Goal: Browse casually: Explore the website without a specific task or goal

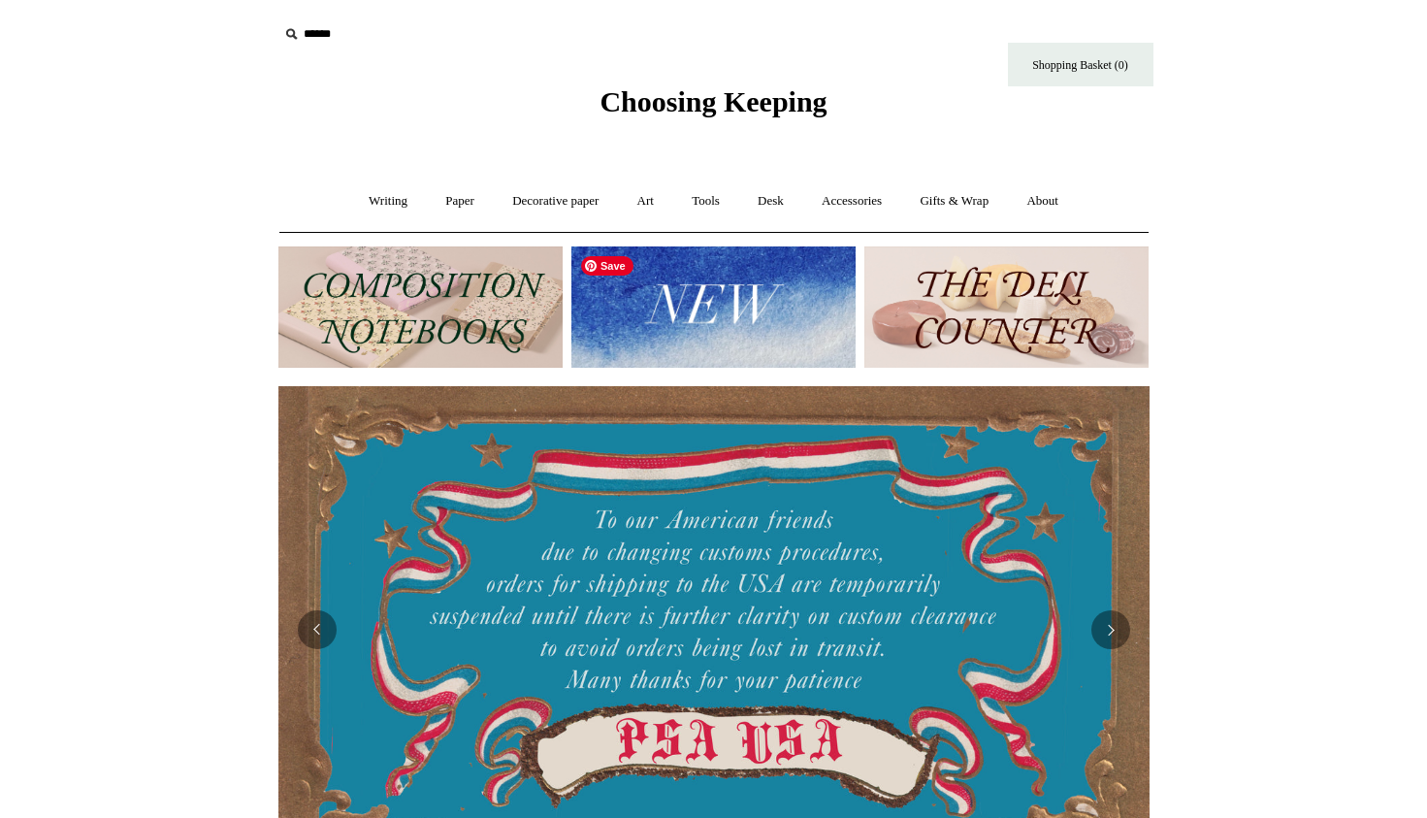
click at [711, 321] on img at bounding box center [714, 306] width 284 height 121
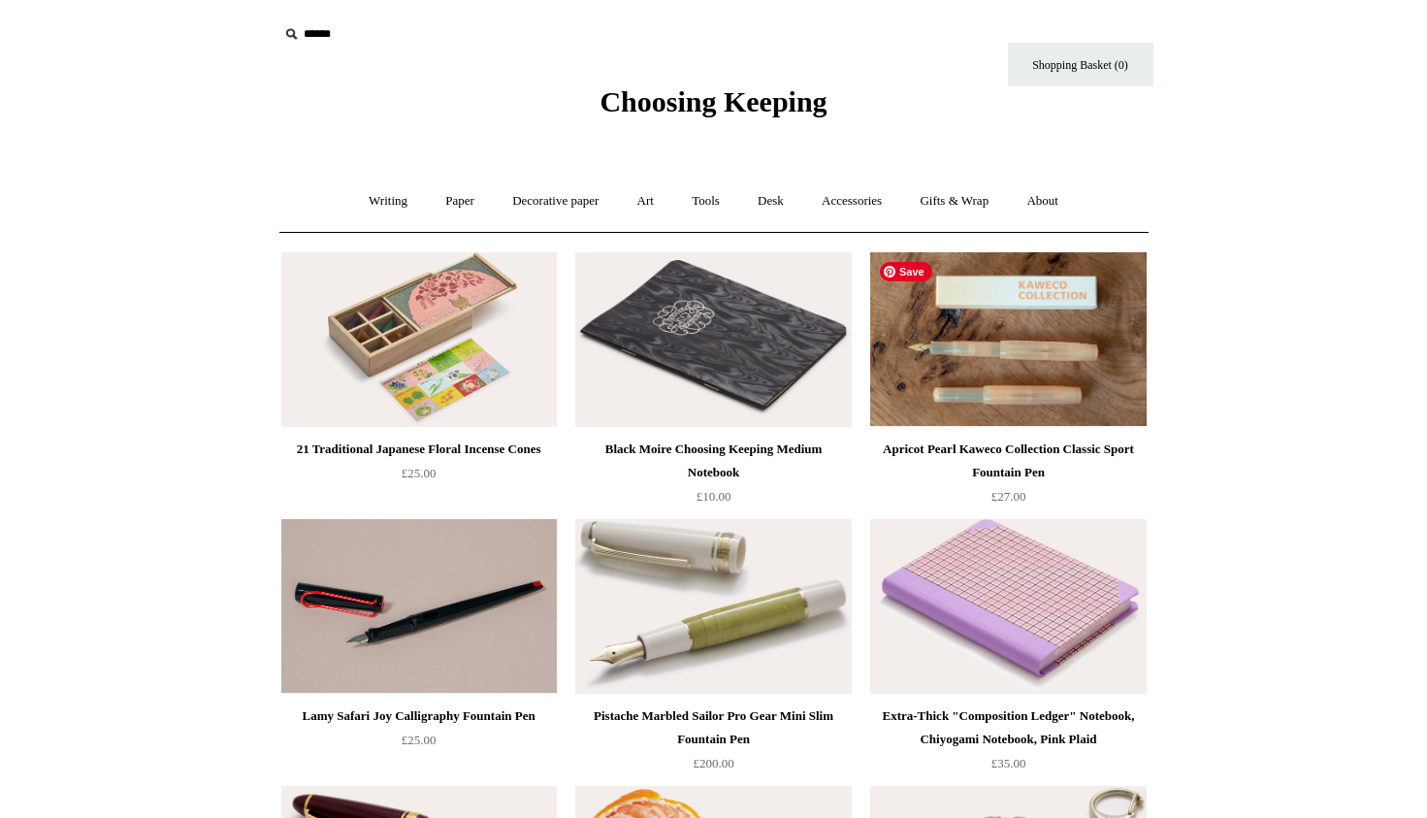
click at [995, 324] on img at bounding box center [1008, 339] width 276 height 175
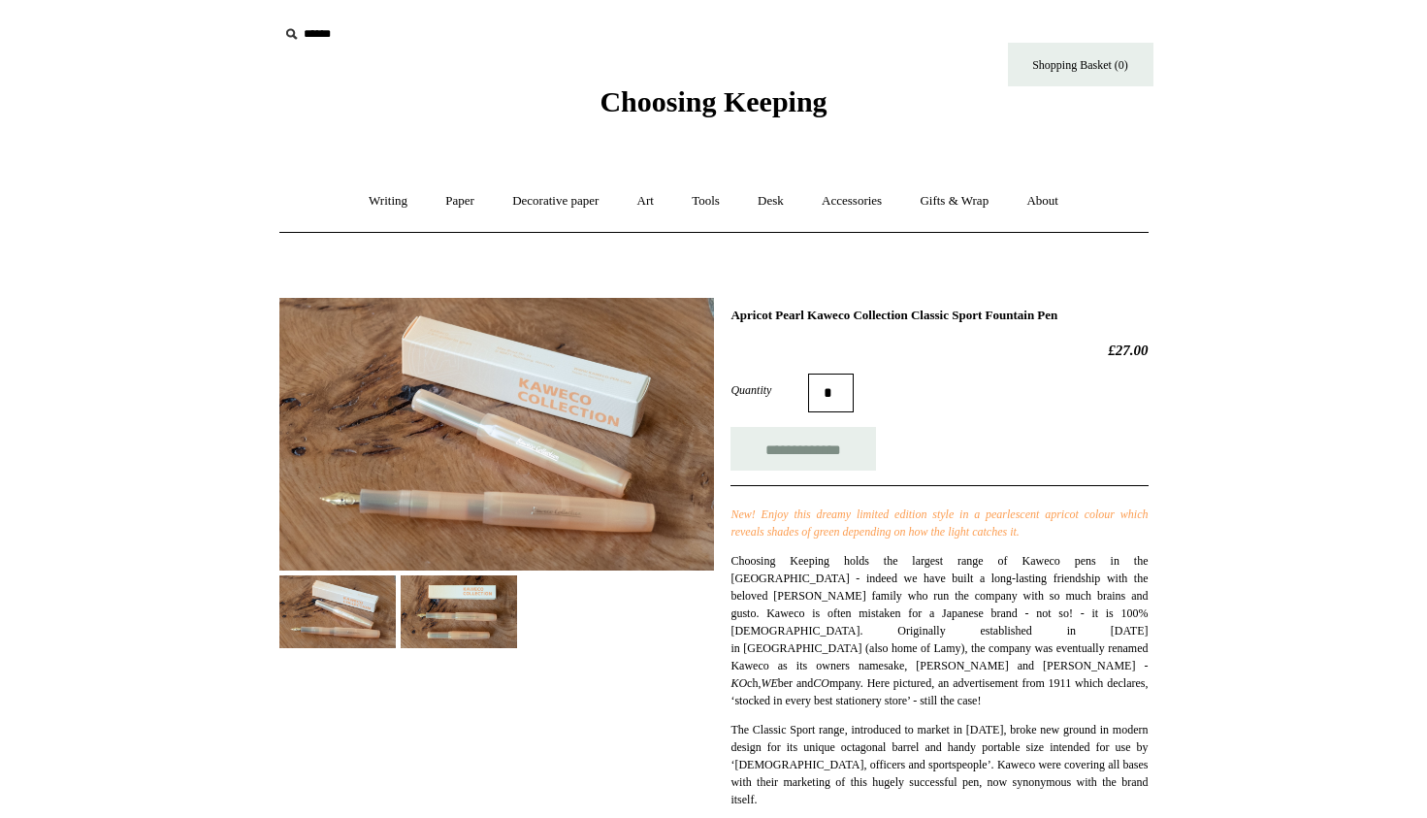
click at [467, 609] on img at bounding box center [459, 611] width 116 height 73
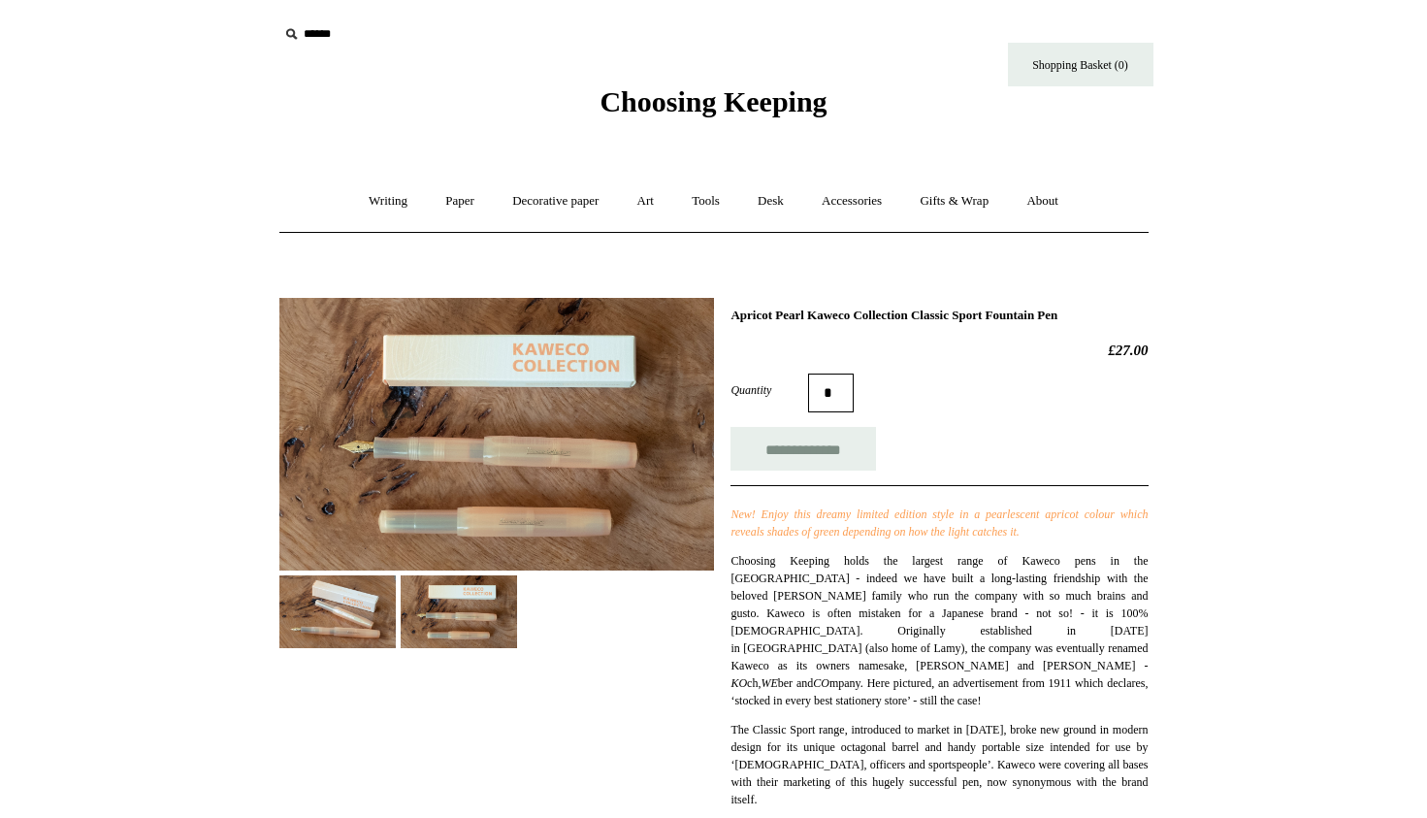
click at [356, 606] on img at bounding box center [337, 611] width 116 height 73
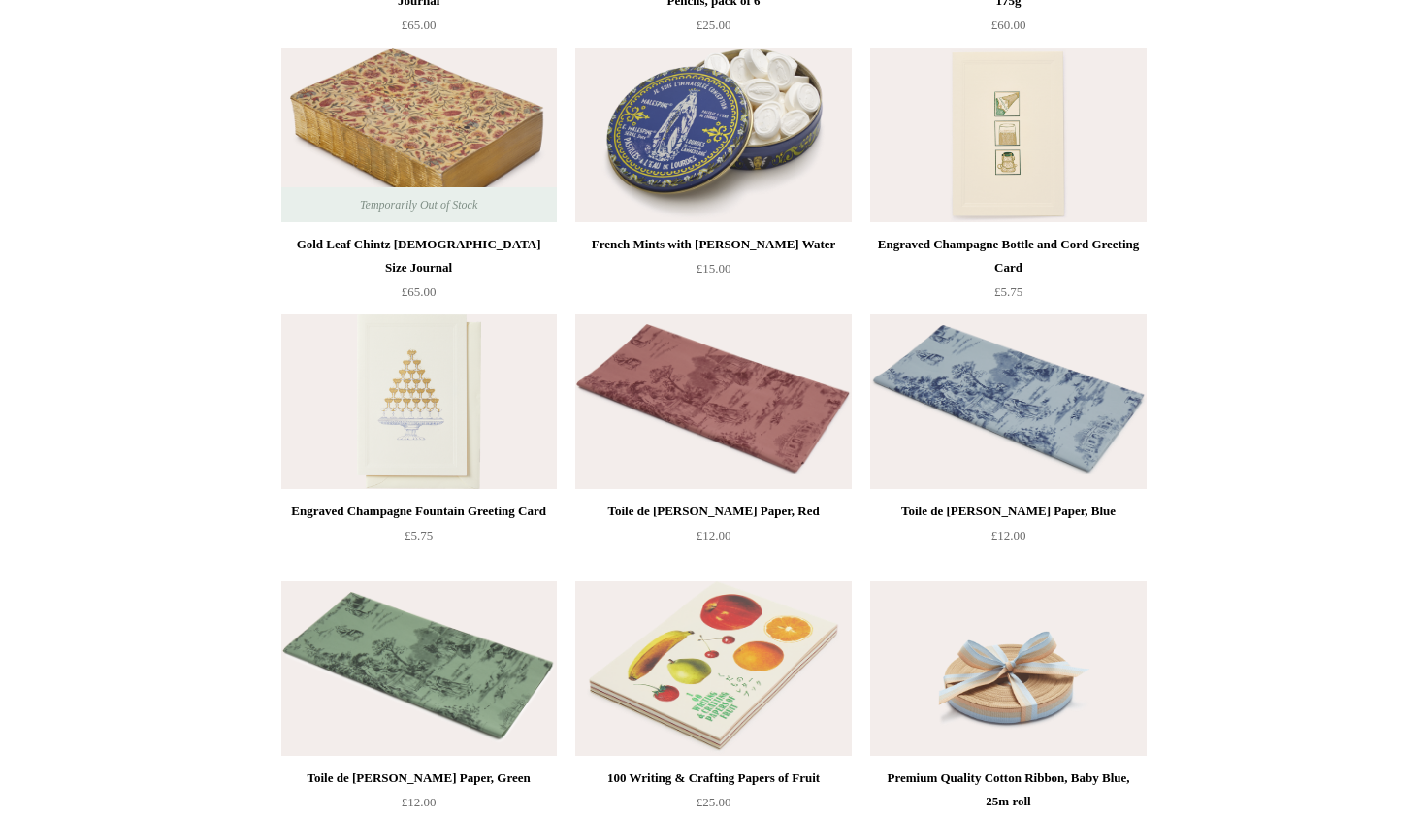
scroll to position [2853, 0]
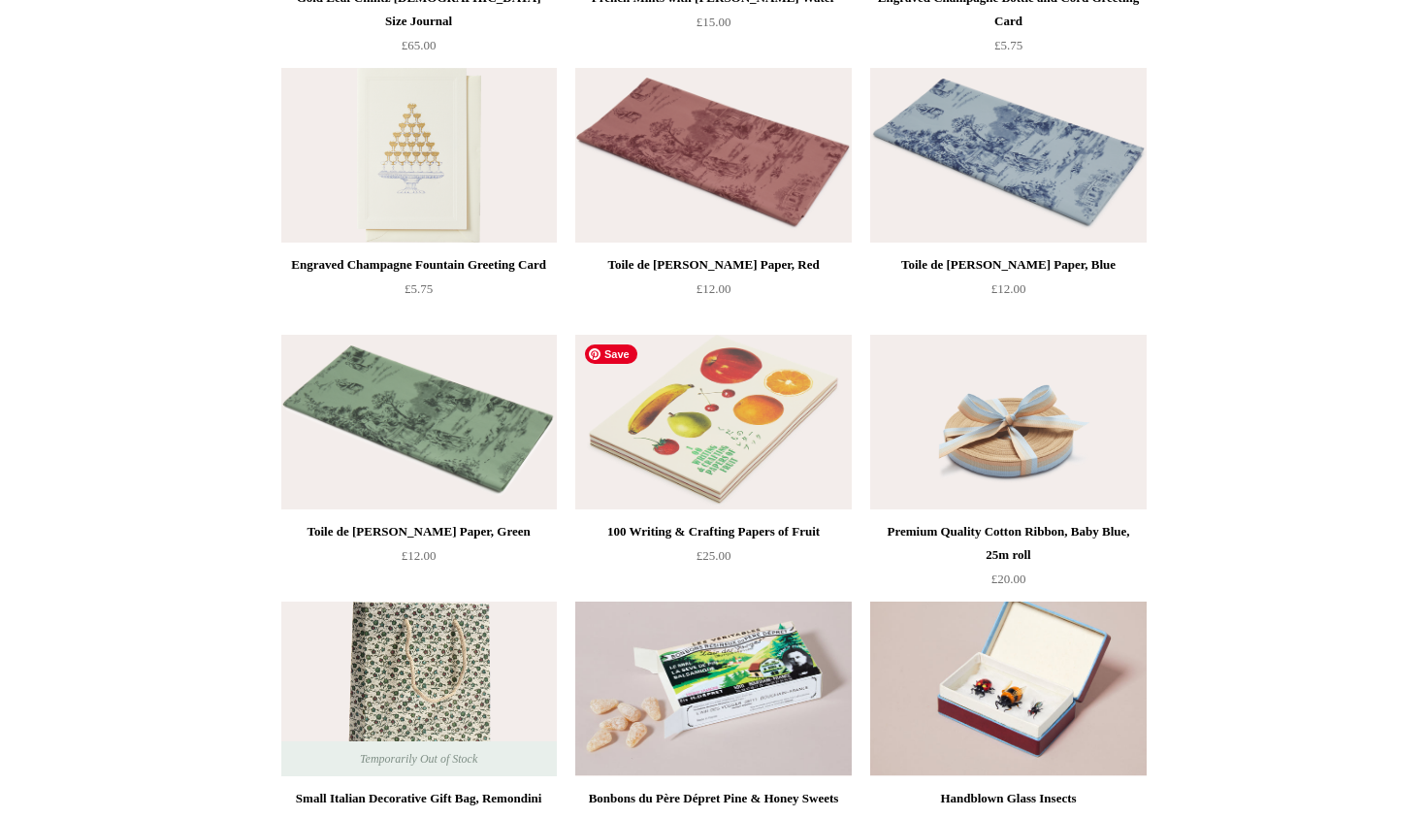
click at [715, 455] on img at bounding box center [713, 422] width 276 height 175
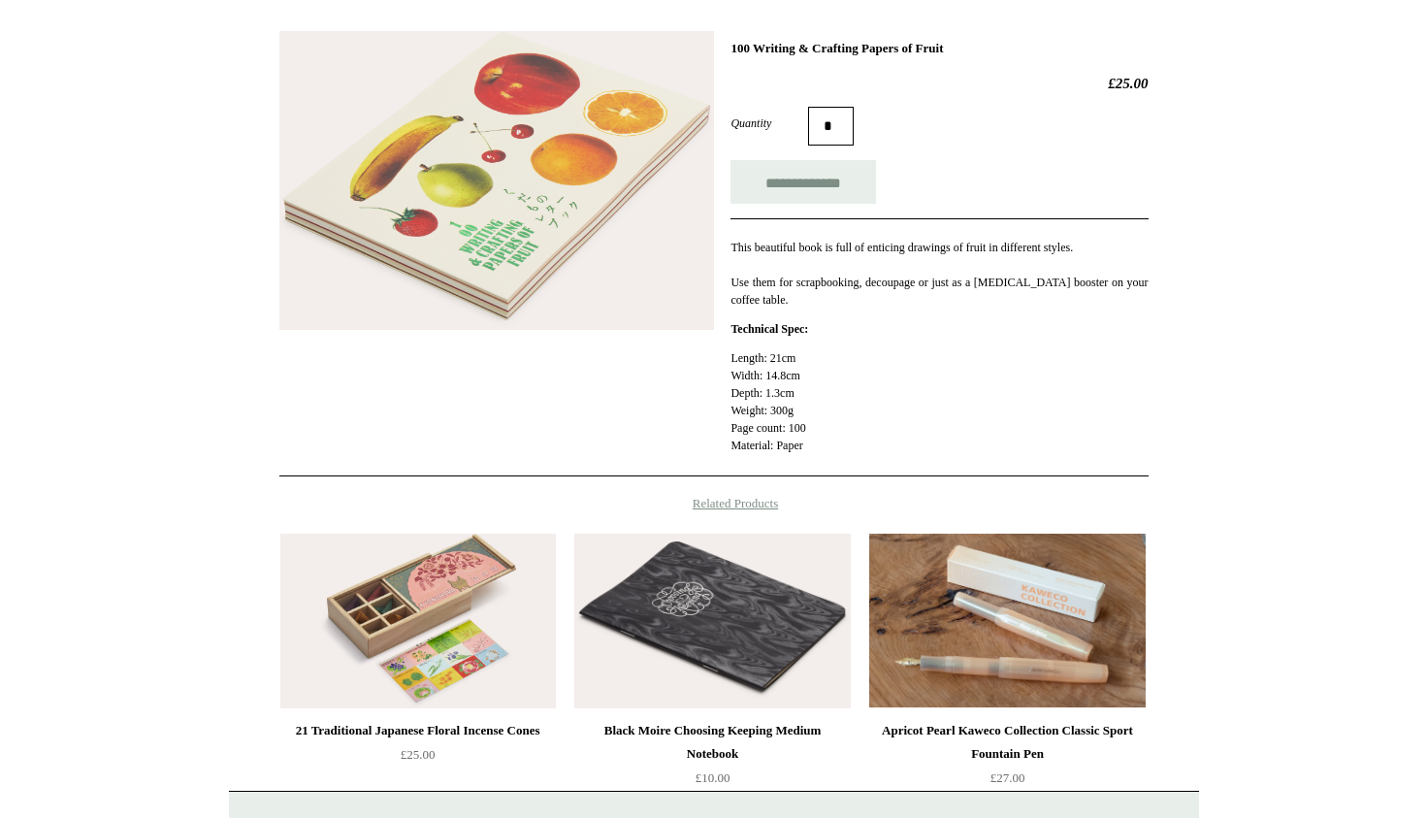
scroll to position [278, 0]
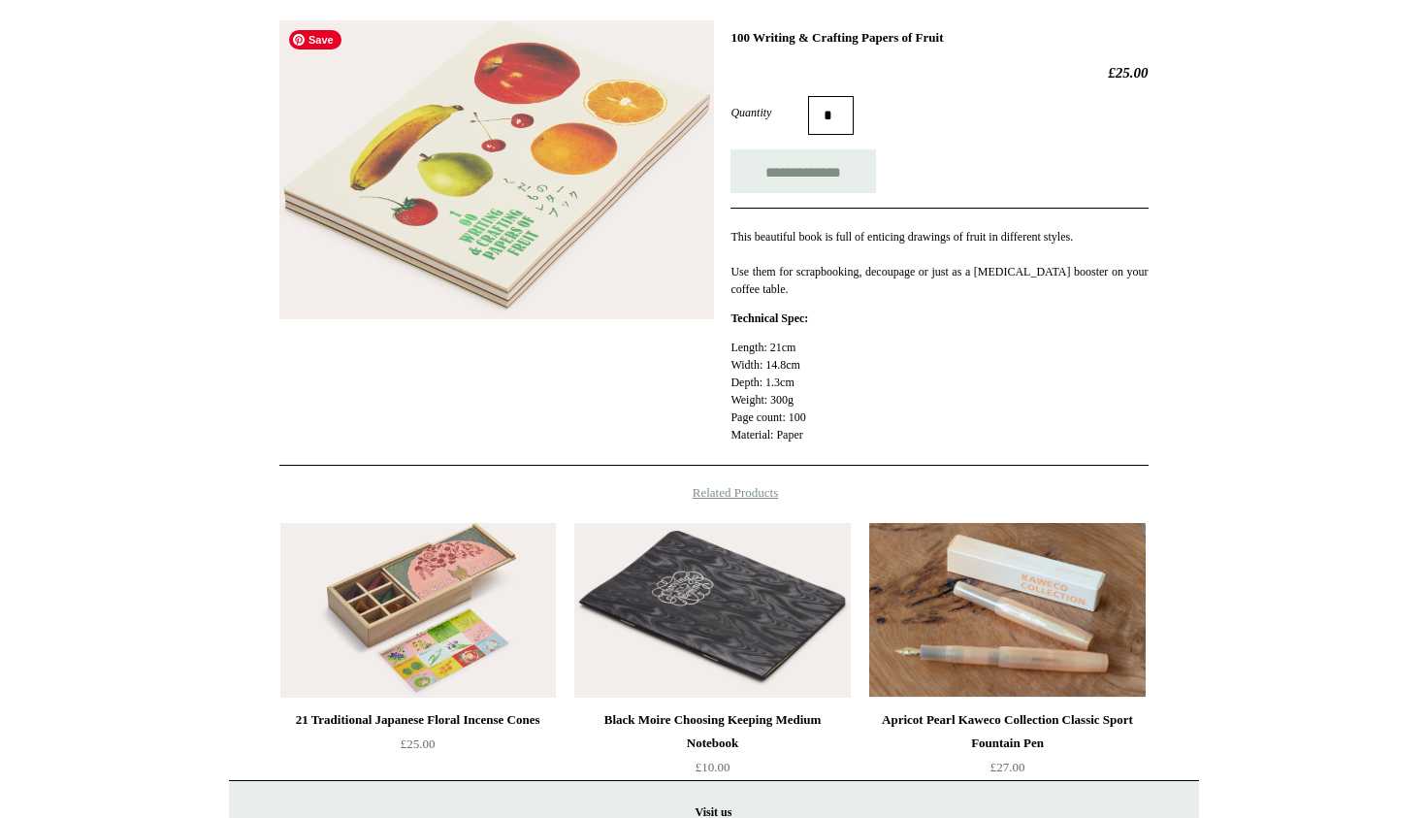
click at [578, 215] on img at bounding box center [496, 170] width 435 height 300
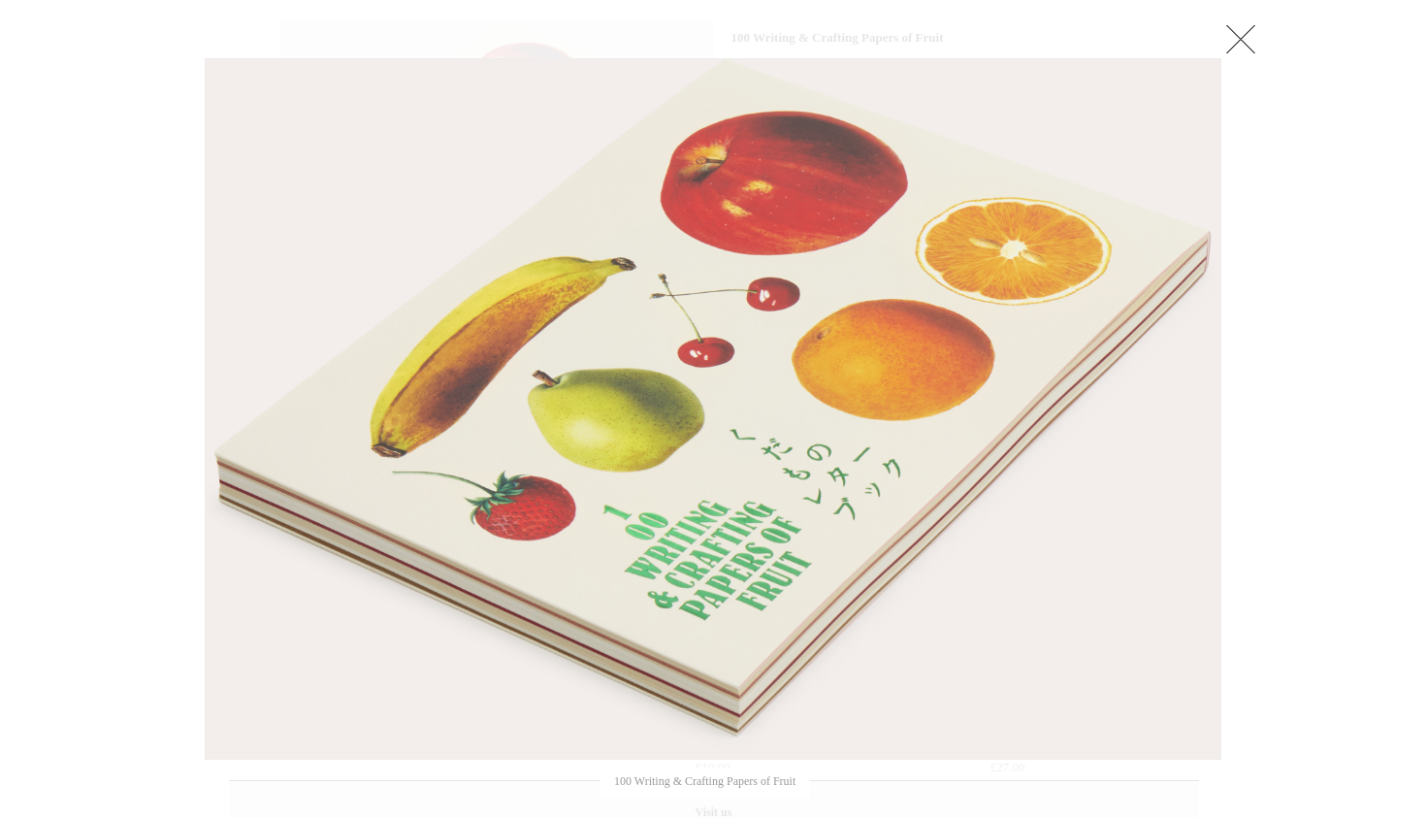
click at [1278, 349] on div at bounding box center [713, 403] width 1427 height 1362
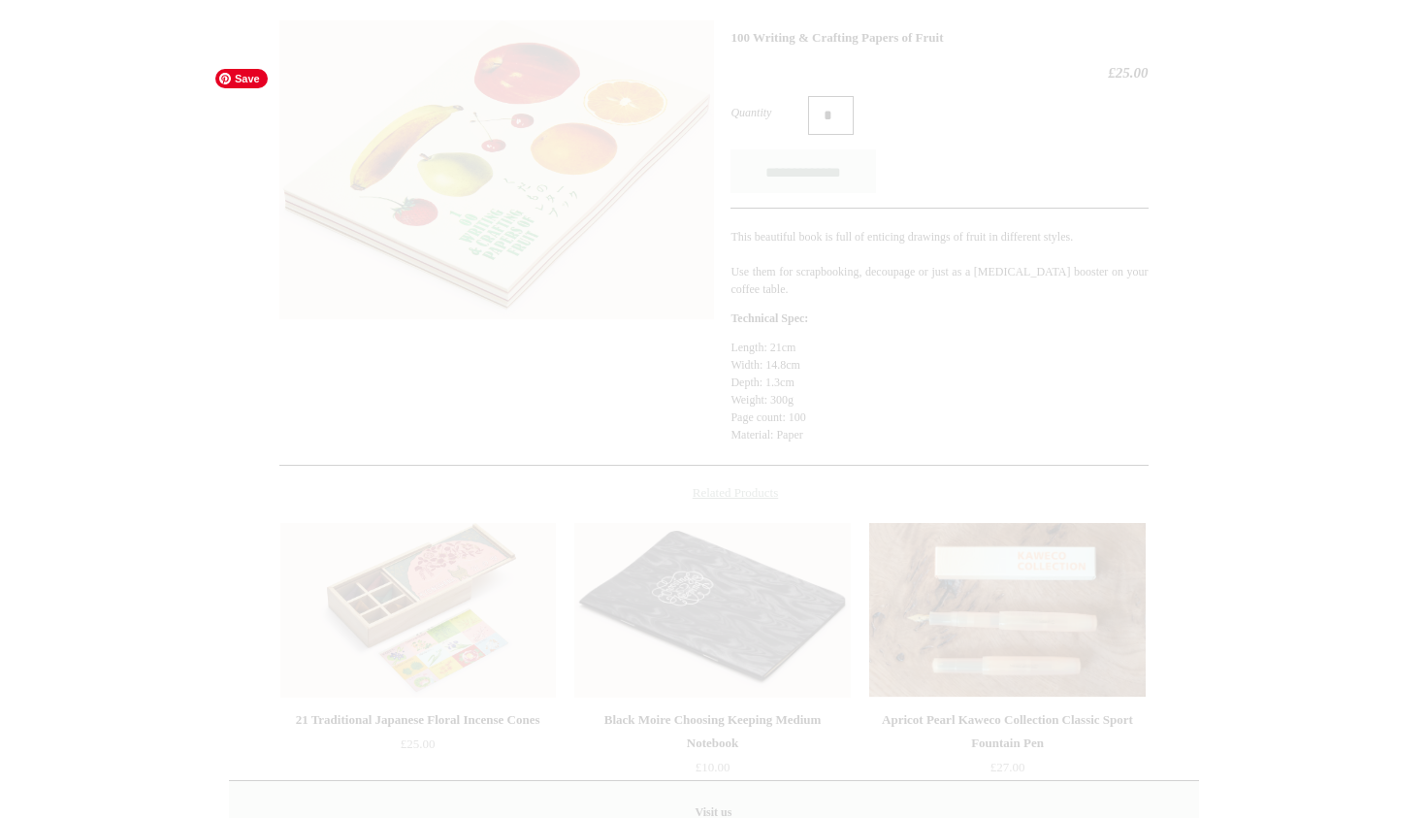
scroll to position [544, 0]
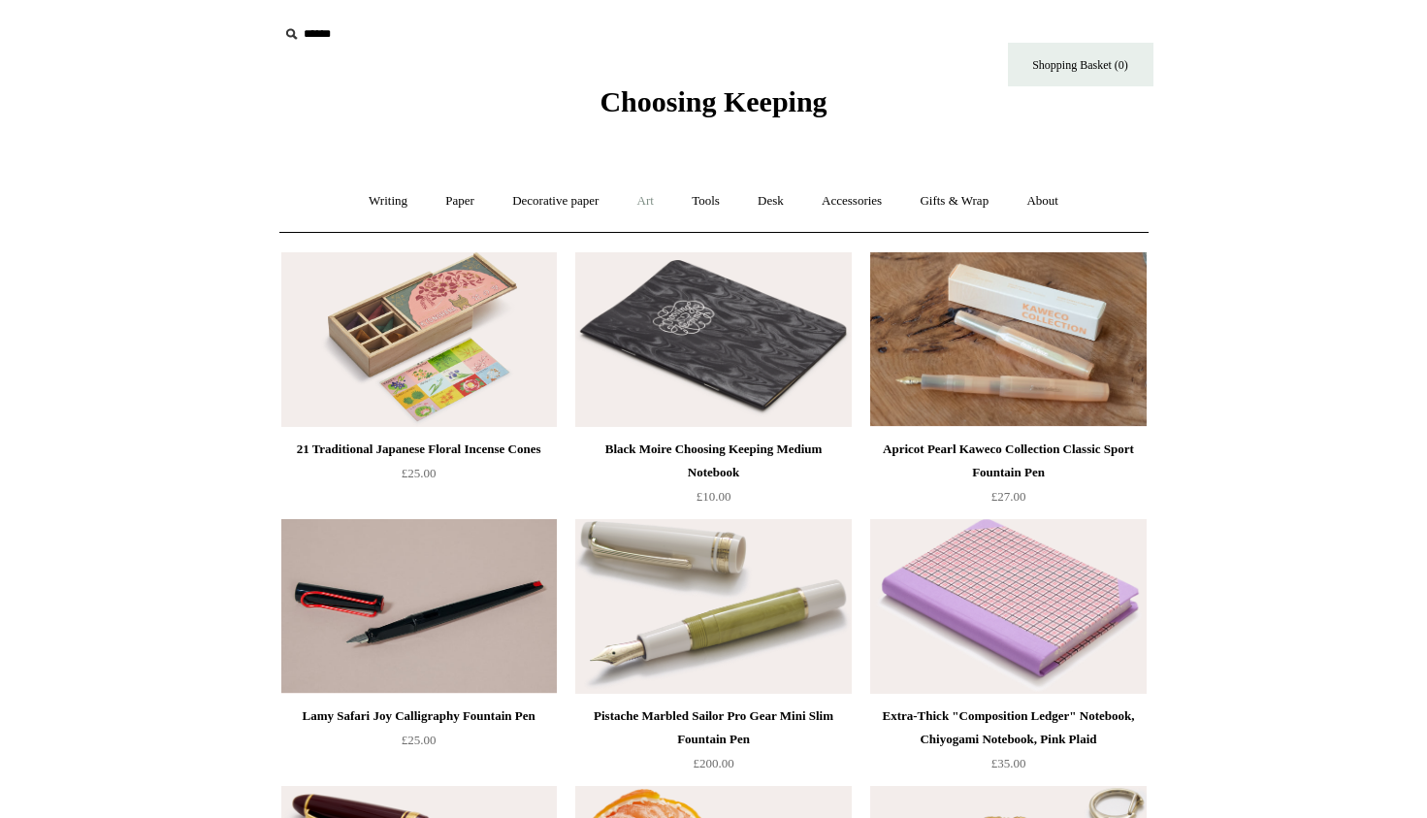
click at [654, 202] on link "Art +" at bounding box center [645, 201] width 51 height 51
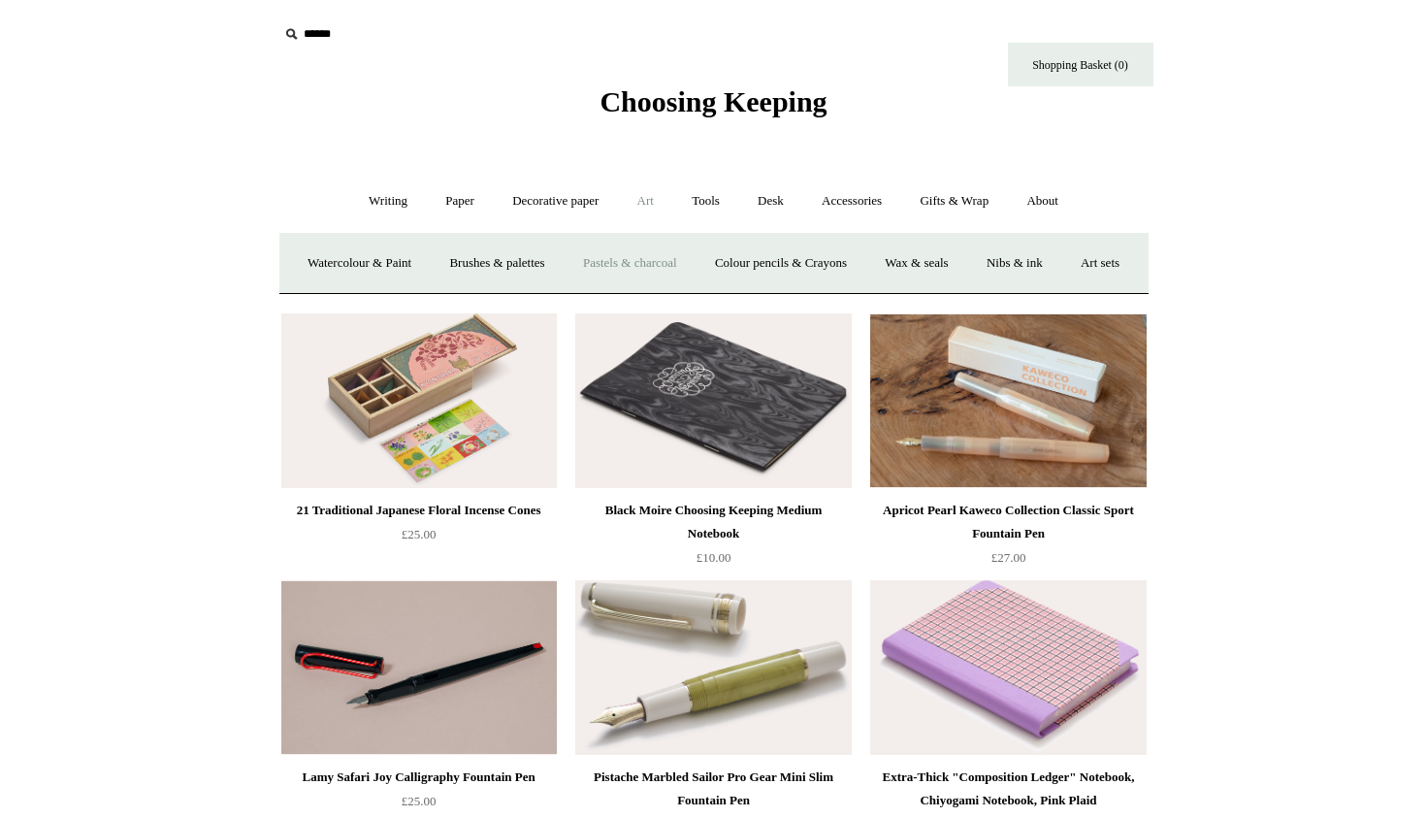
click at [672, 268] on link "Pastels & charcoal" at bounding box center [630, 263] width 129 height 51
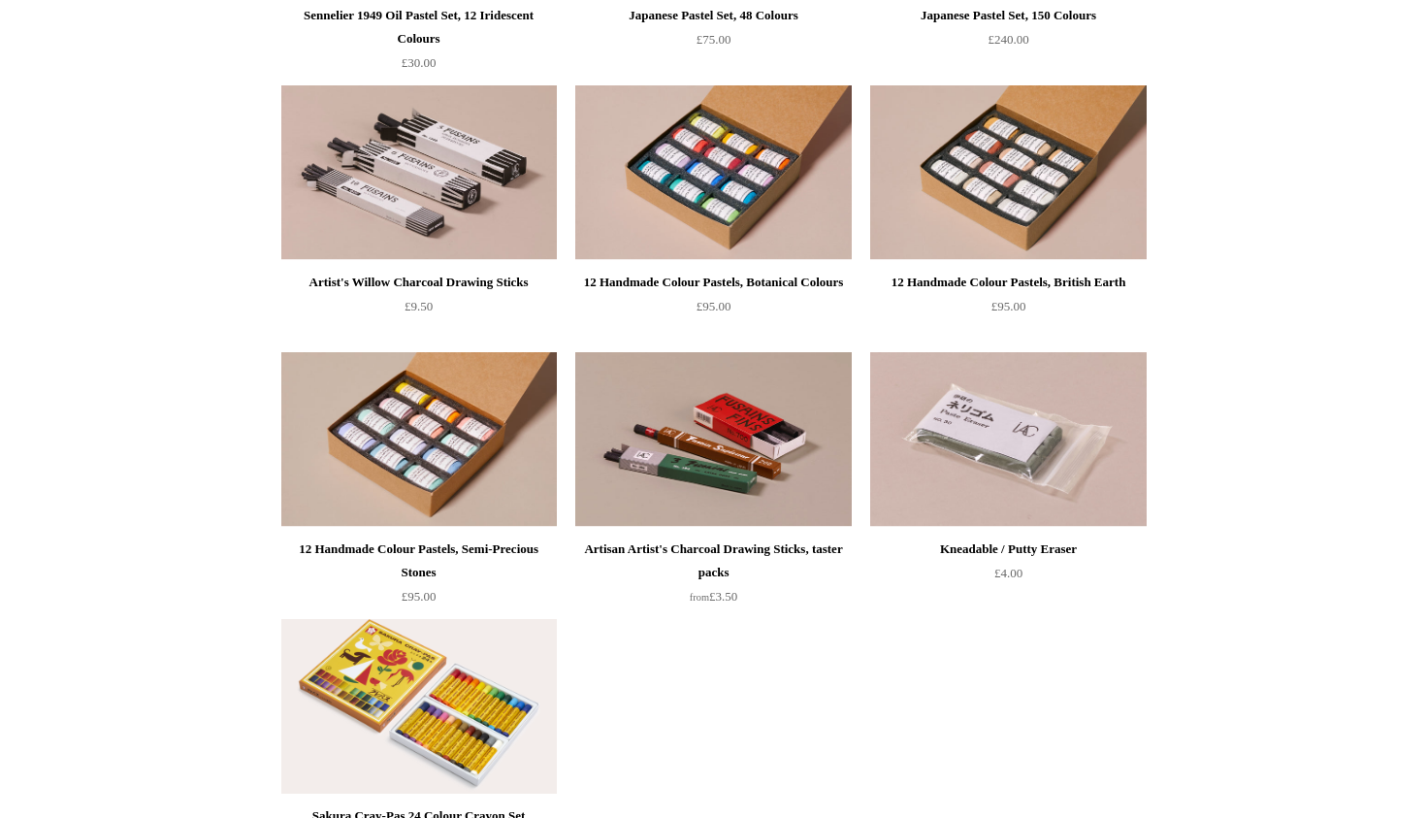
scroll to position [703, 0]
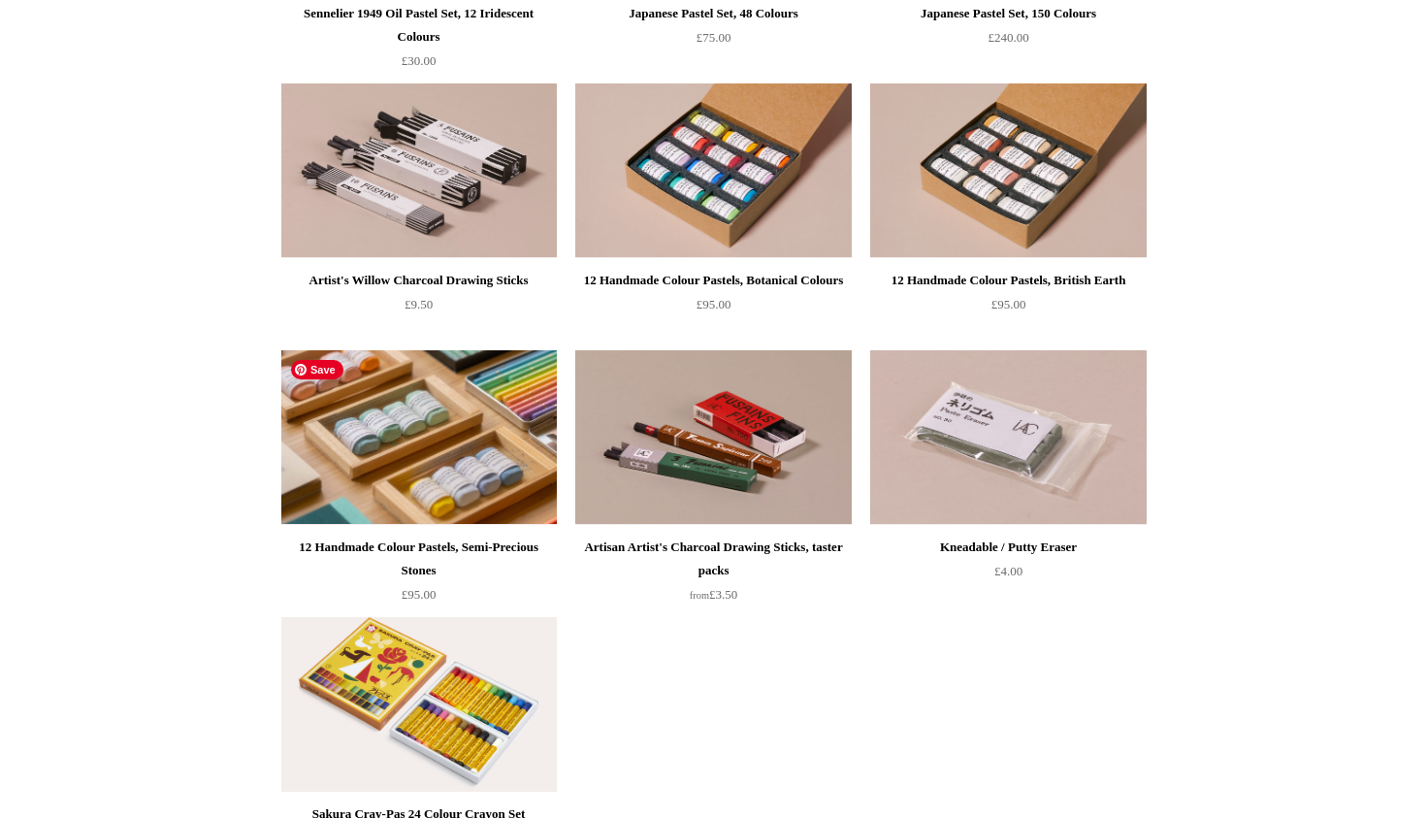
click at [490, 440] on img at bounding box center [419, 437] width 276 height 175
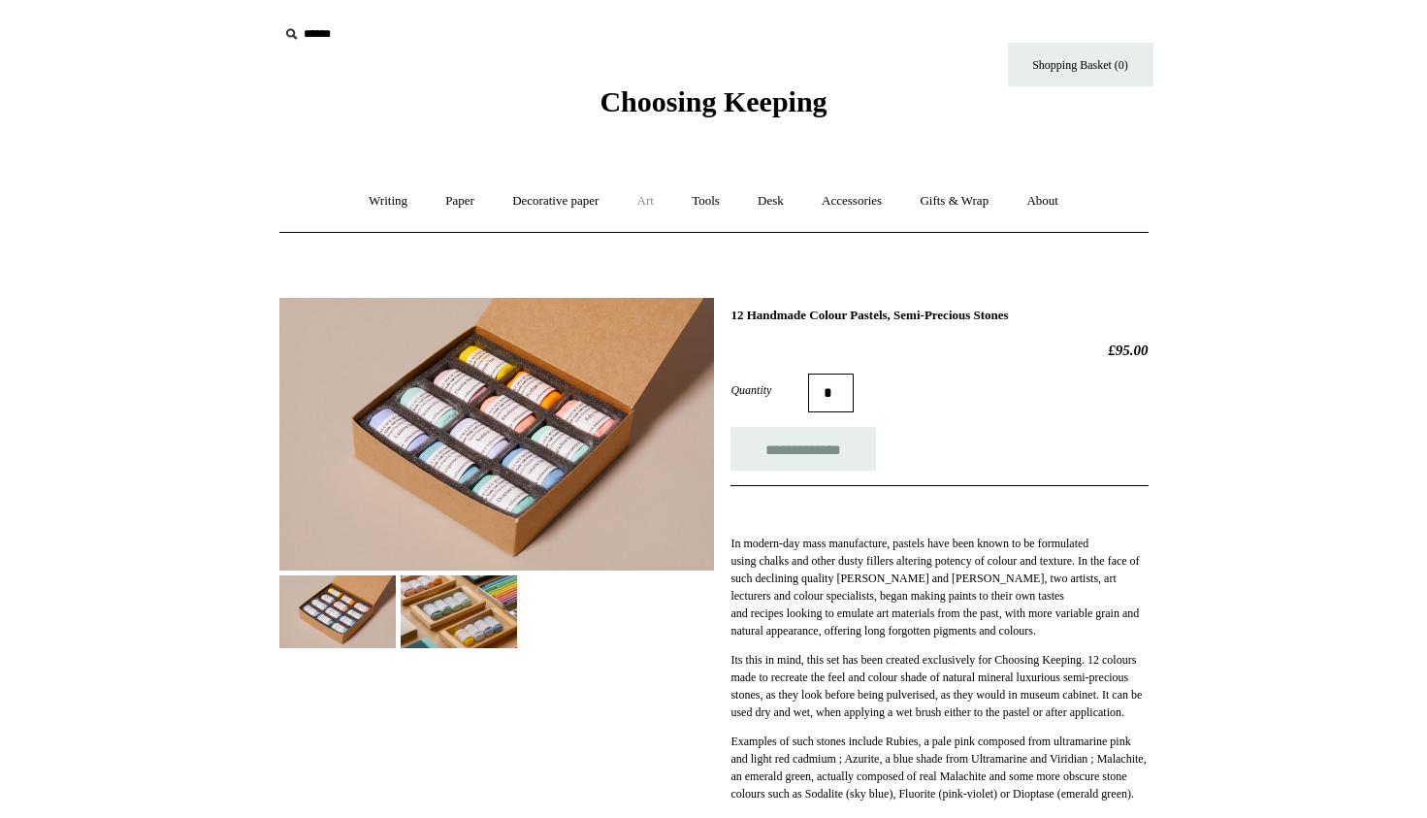
scroll to position [6, 0]
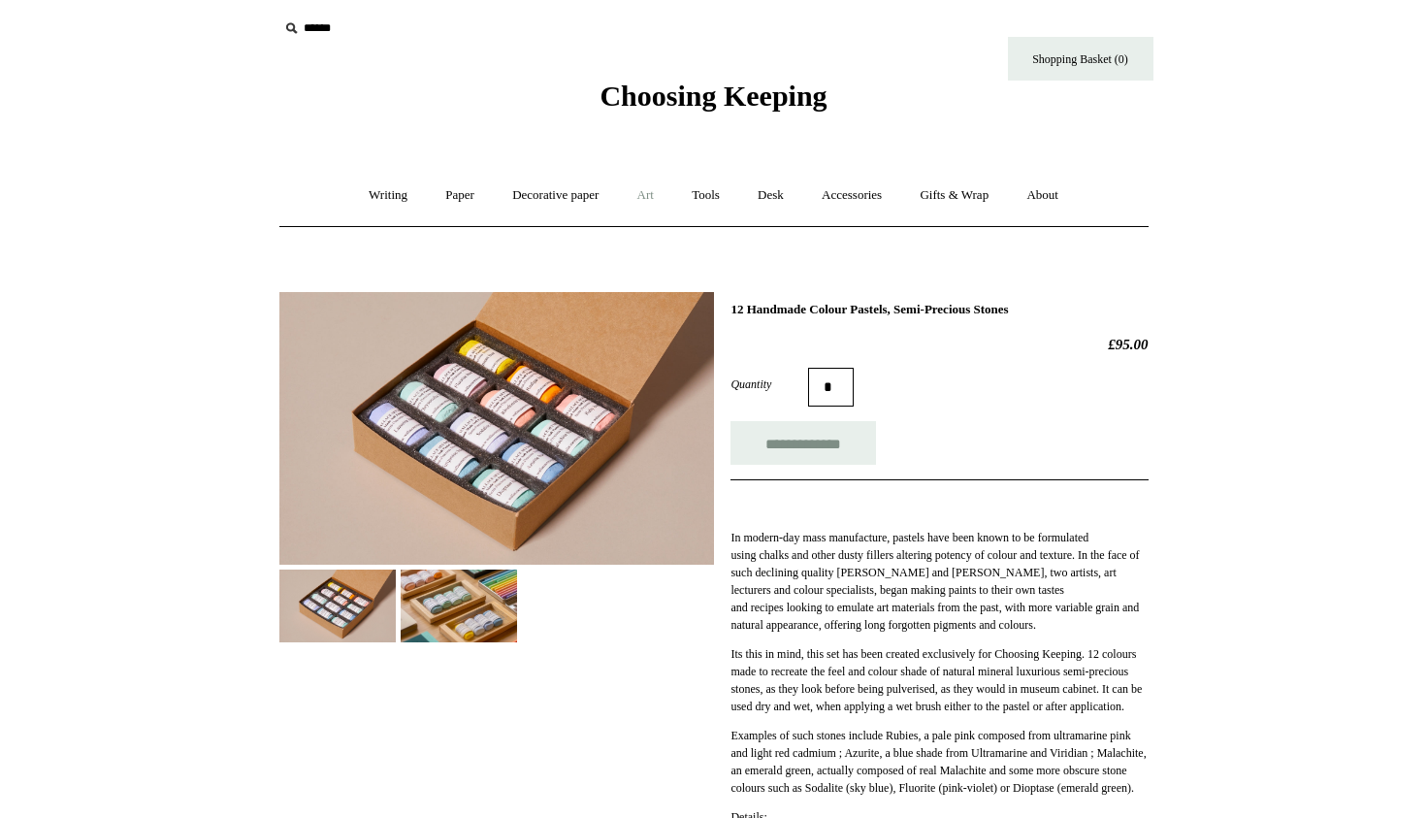
click at [650, 199] on link "Art +" at bounding box center [645, 195] width 51 height 51
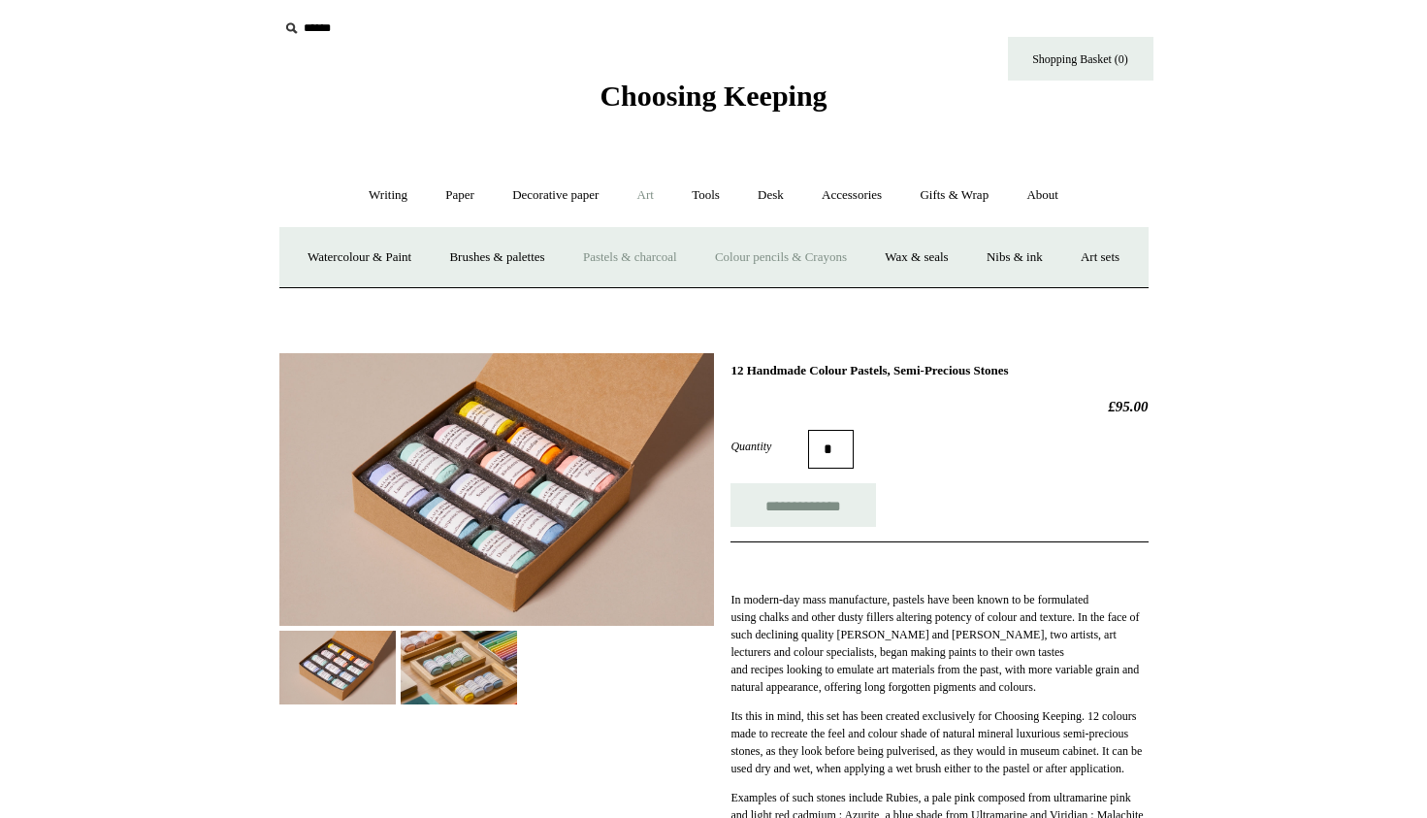
scroll to position [5, 0]
drag, startPoint x: 713, startPoint y: 312, endPoint x: 789, endPoint y: 314, distance: 75.7
click at [1064, 284] on link "Art sets" at bounding box center [1101, 258] width 74 height 51
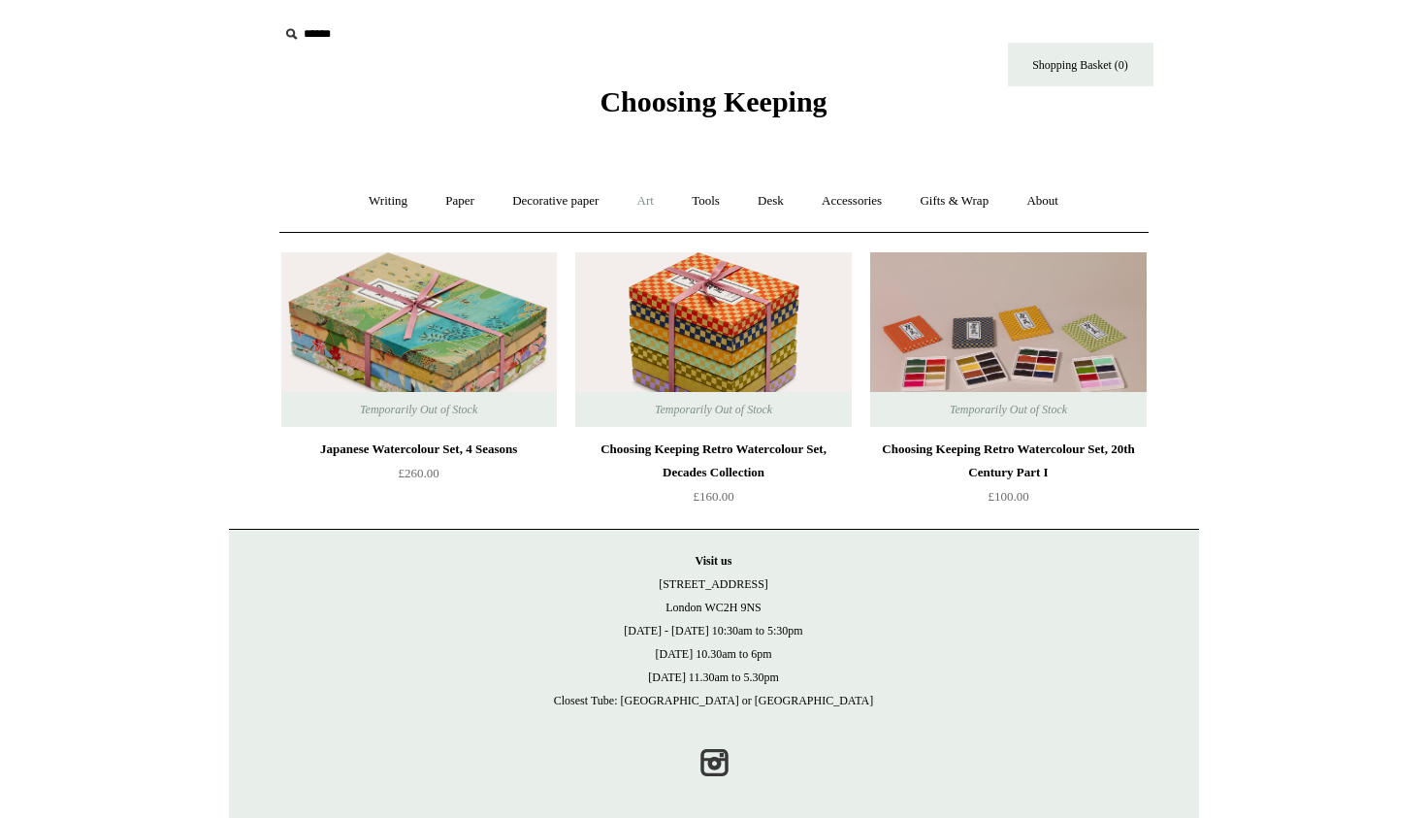
click at [658, 205] on link "Art +" at bounding box center [645, 201] width 51 height 51
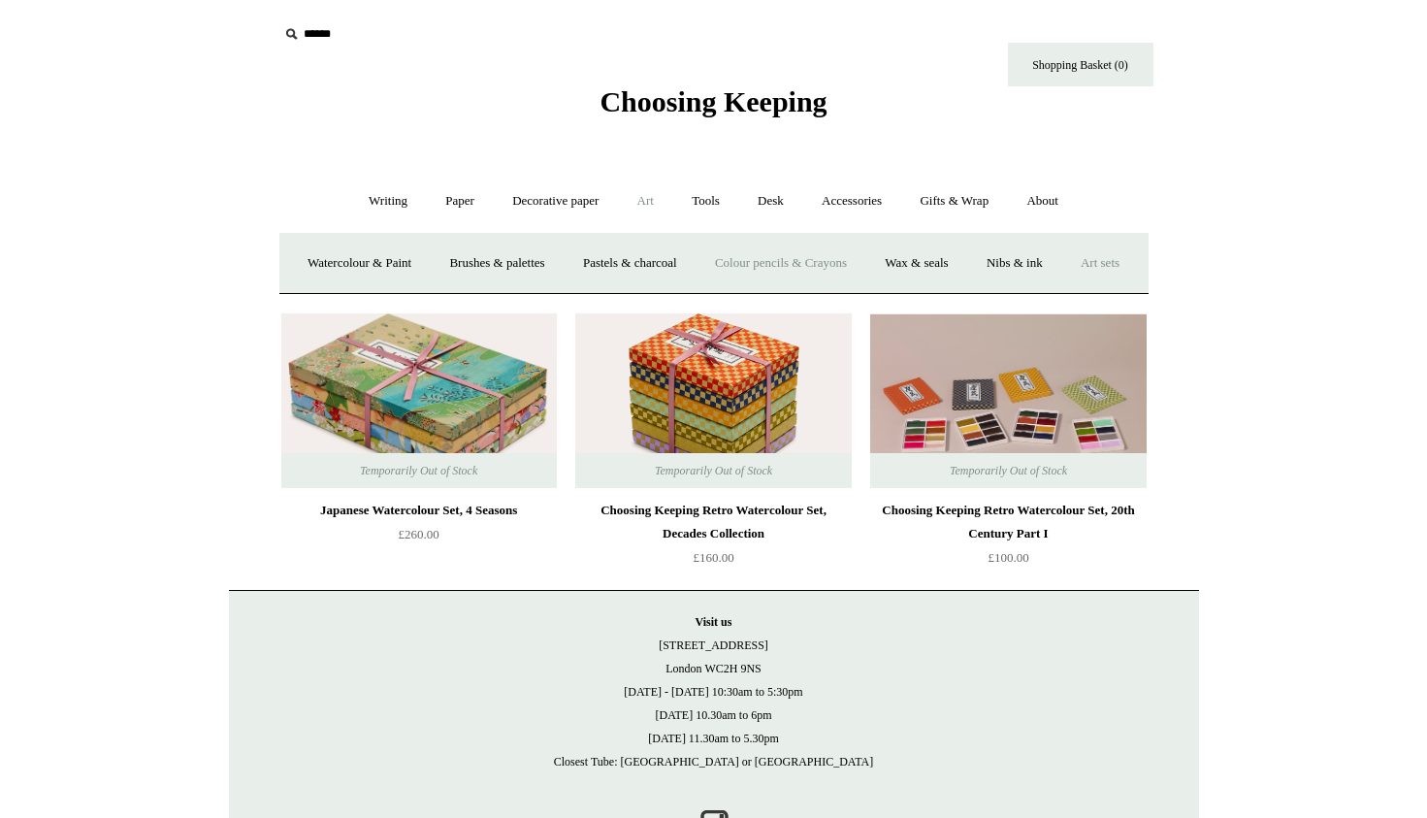
click at [801, 264] on link "Colour pencils & Crayons" at bounding box center [781, 263] width 167 height 51
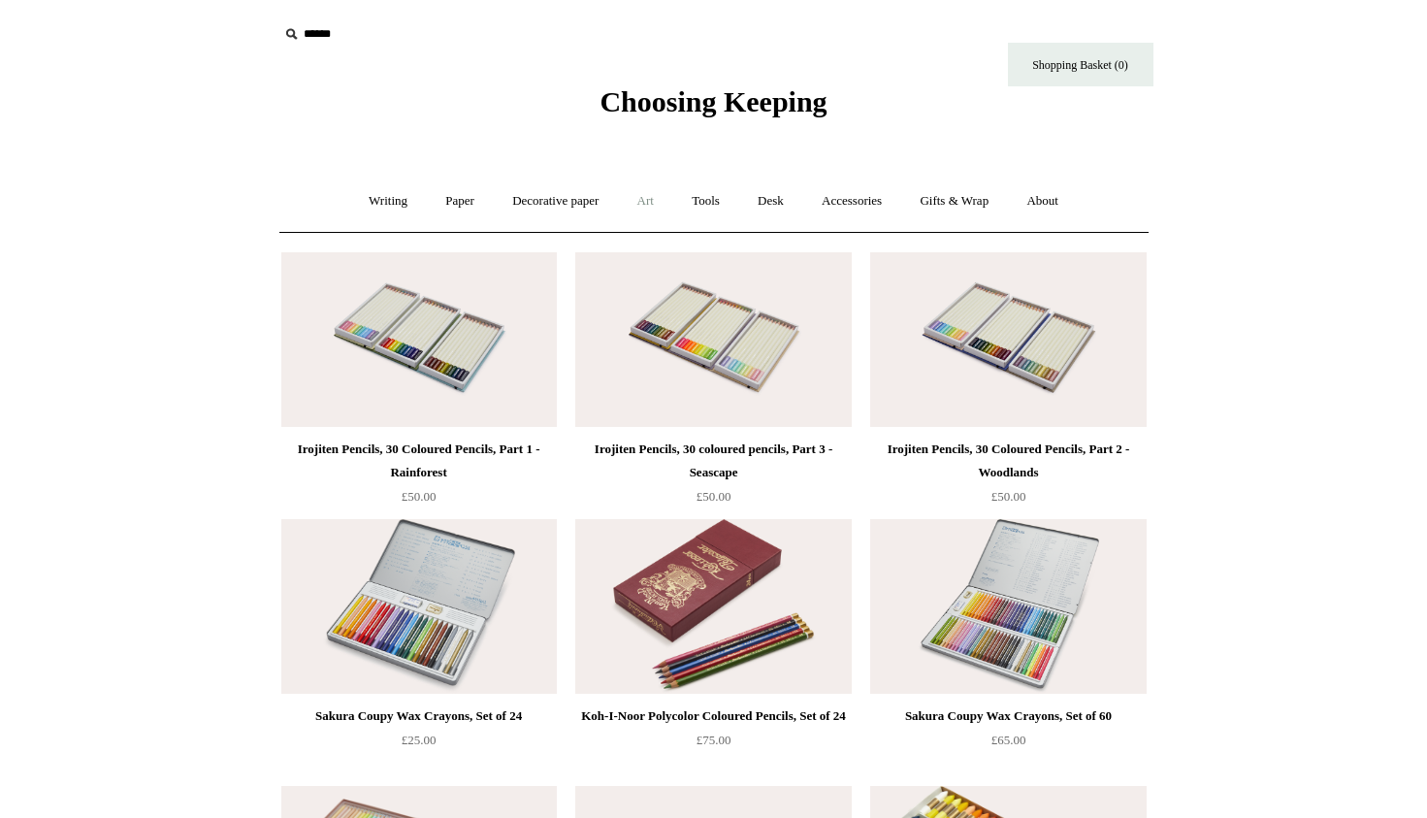
click at [647, 209] on link "Art +" at bounding box center [645, 201] width 51 height 51
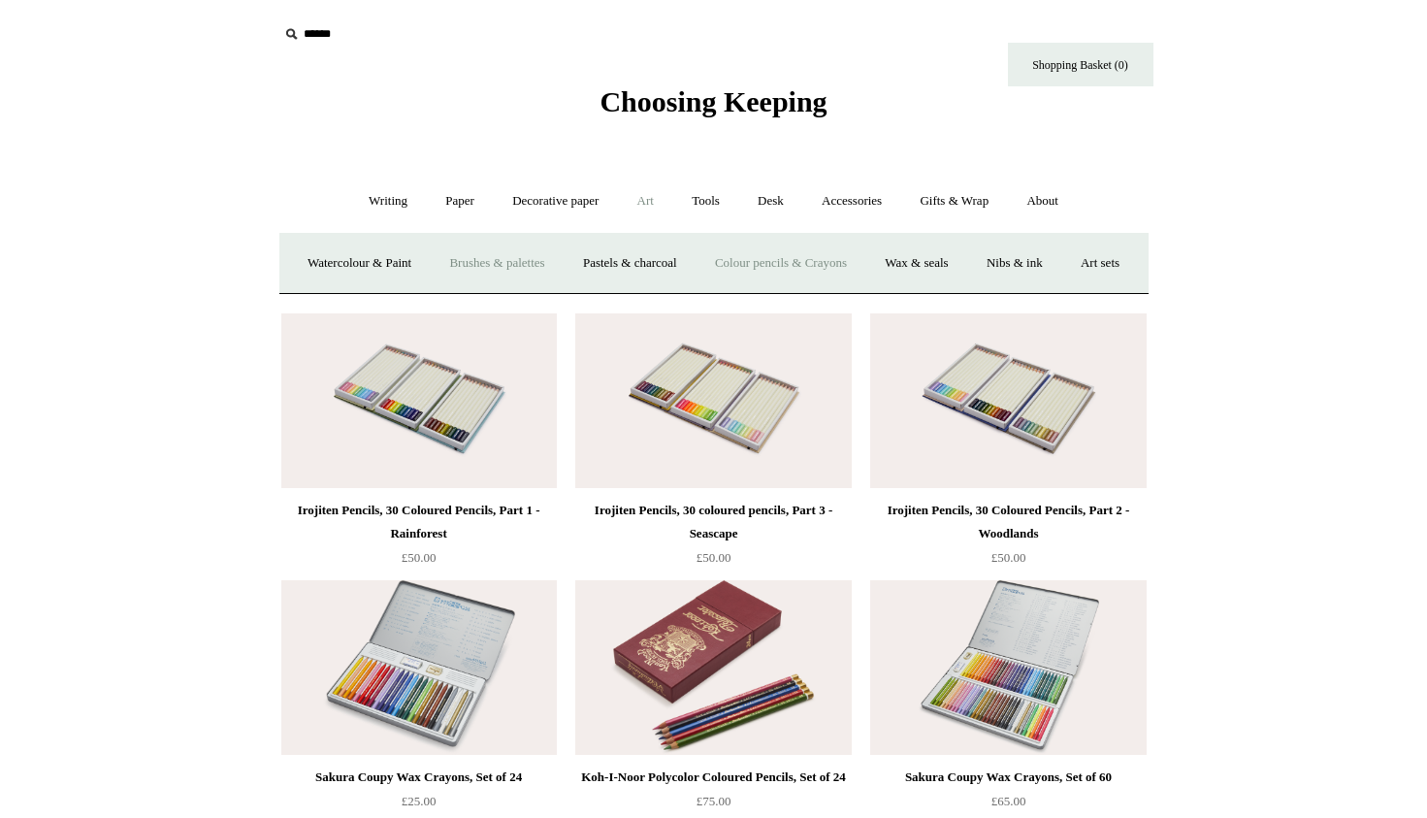
click at [521, 273] on link "Brushes & palettes" at bounding box center [497, 263] width 130 height 51
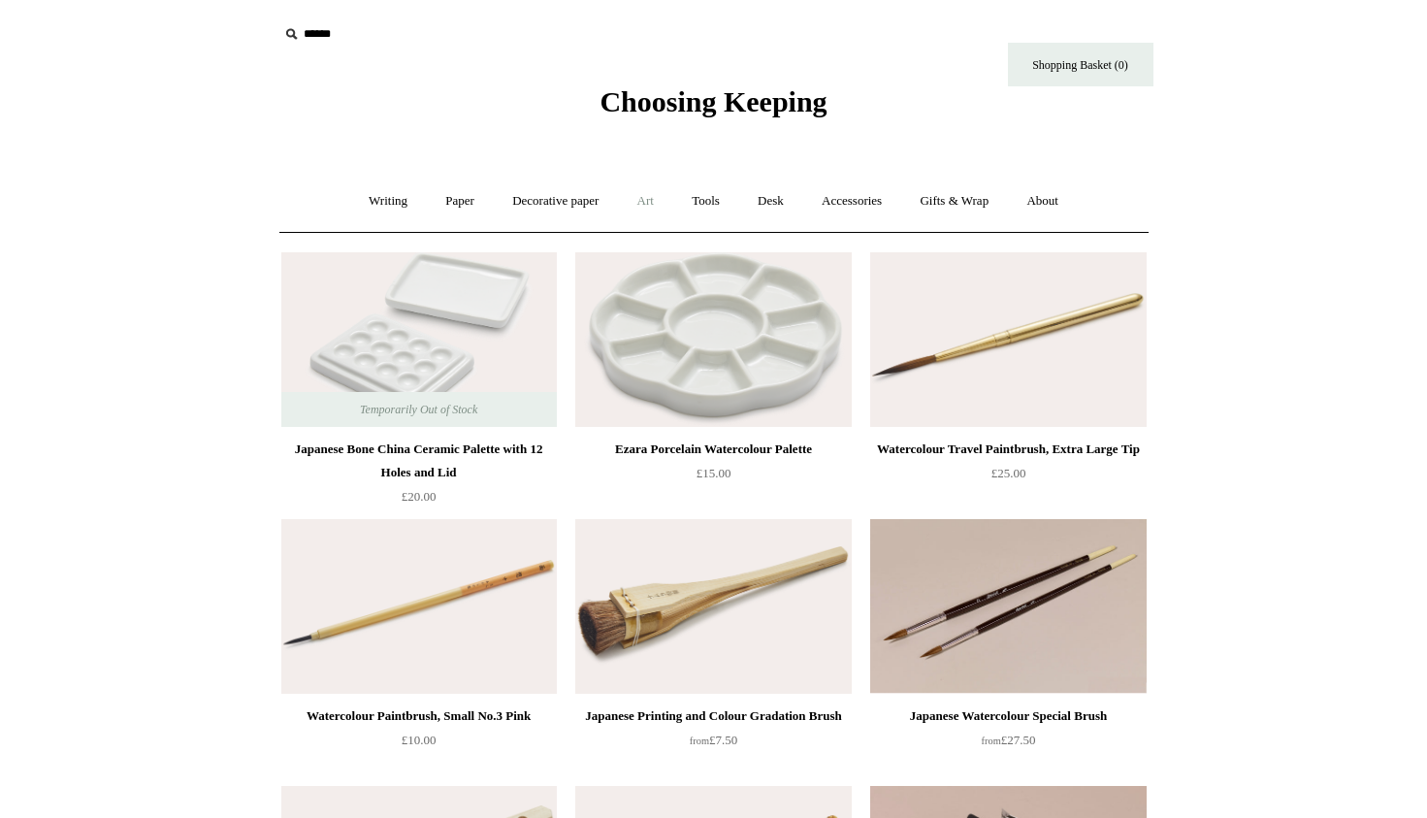
click at [639, 208] on link "Art +" at bounding box center [645, 201] width 51 height 51
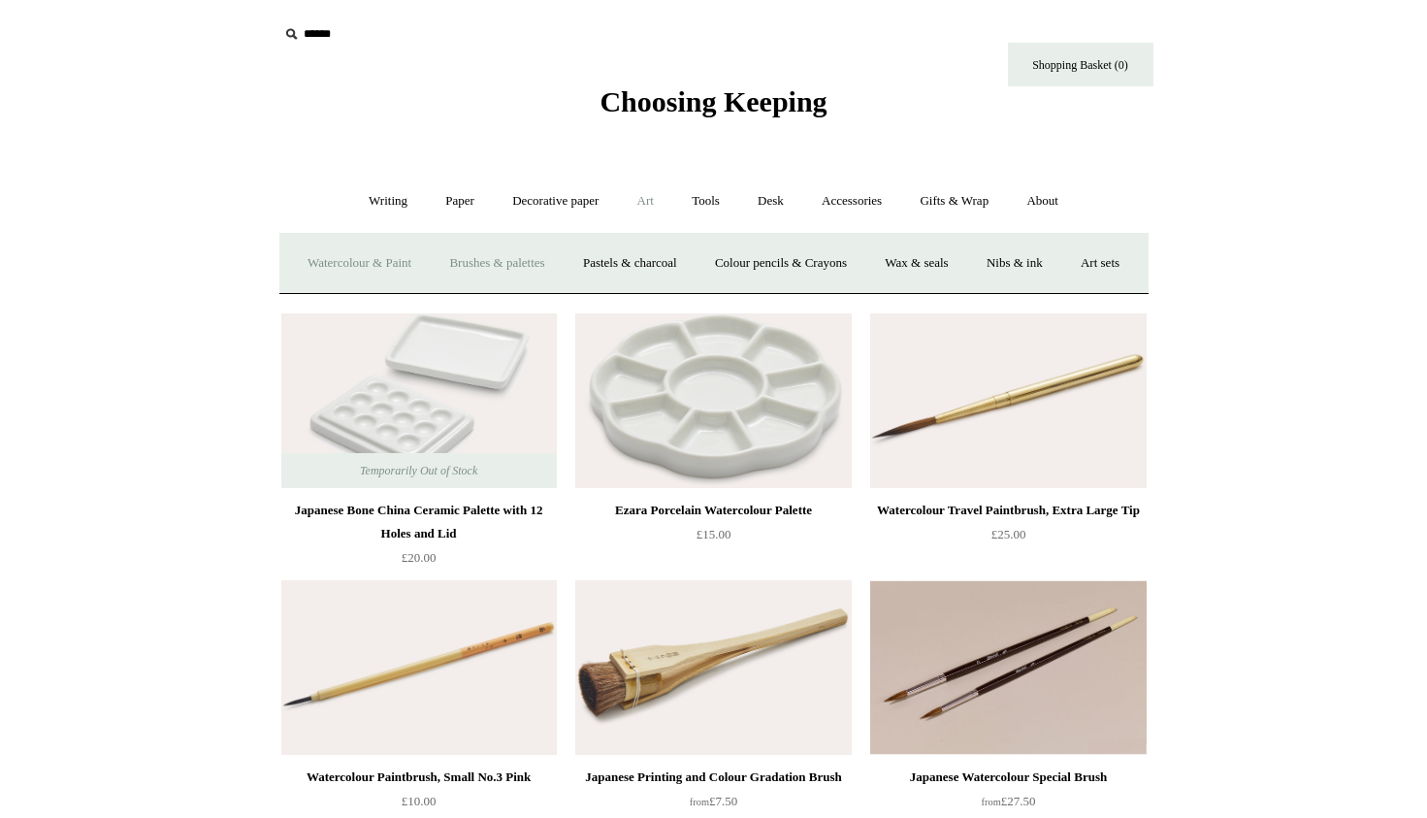
click at [374, 264] on link "Watercolour & Paint" at bounding box center [359, 263] width 139 height 51
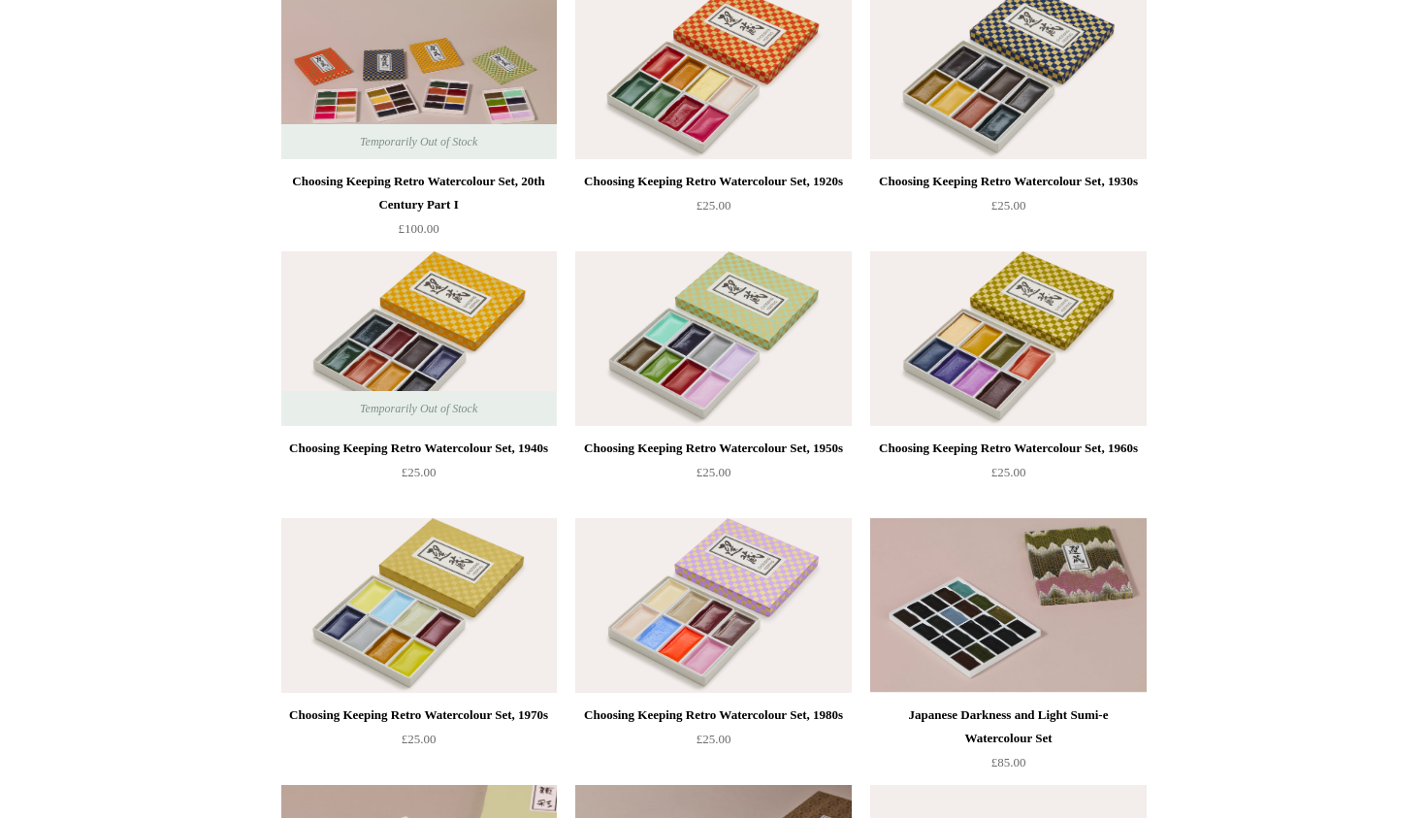
scroll to position [72, 0]
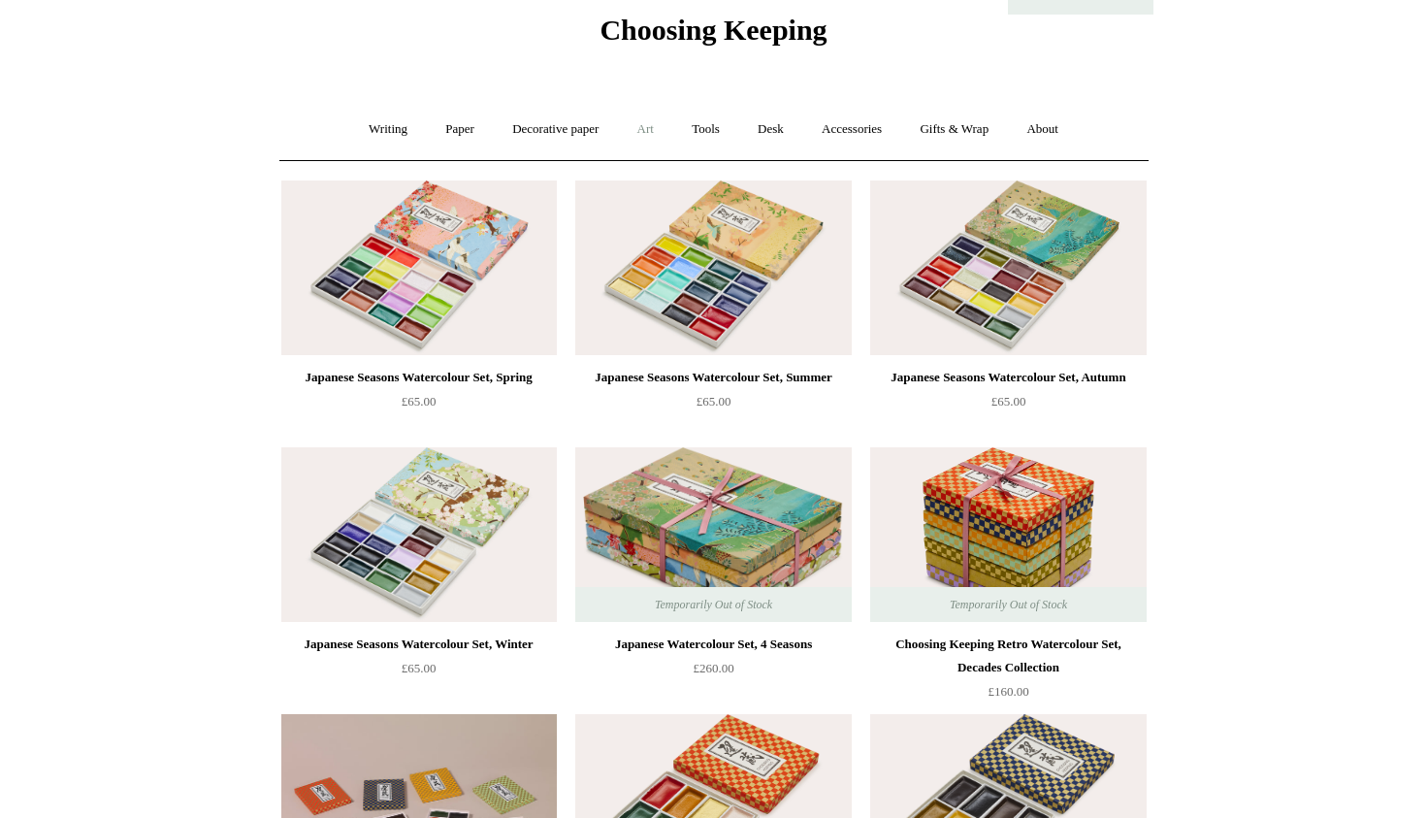
click at [654, 129] on link "Art +" at bounding box center [645, 129] width 51 height 51
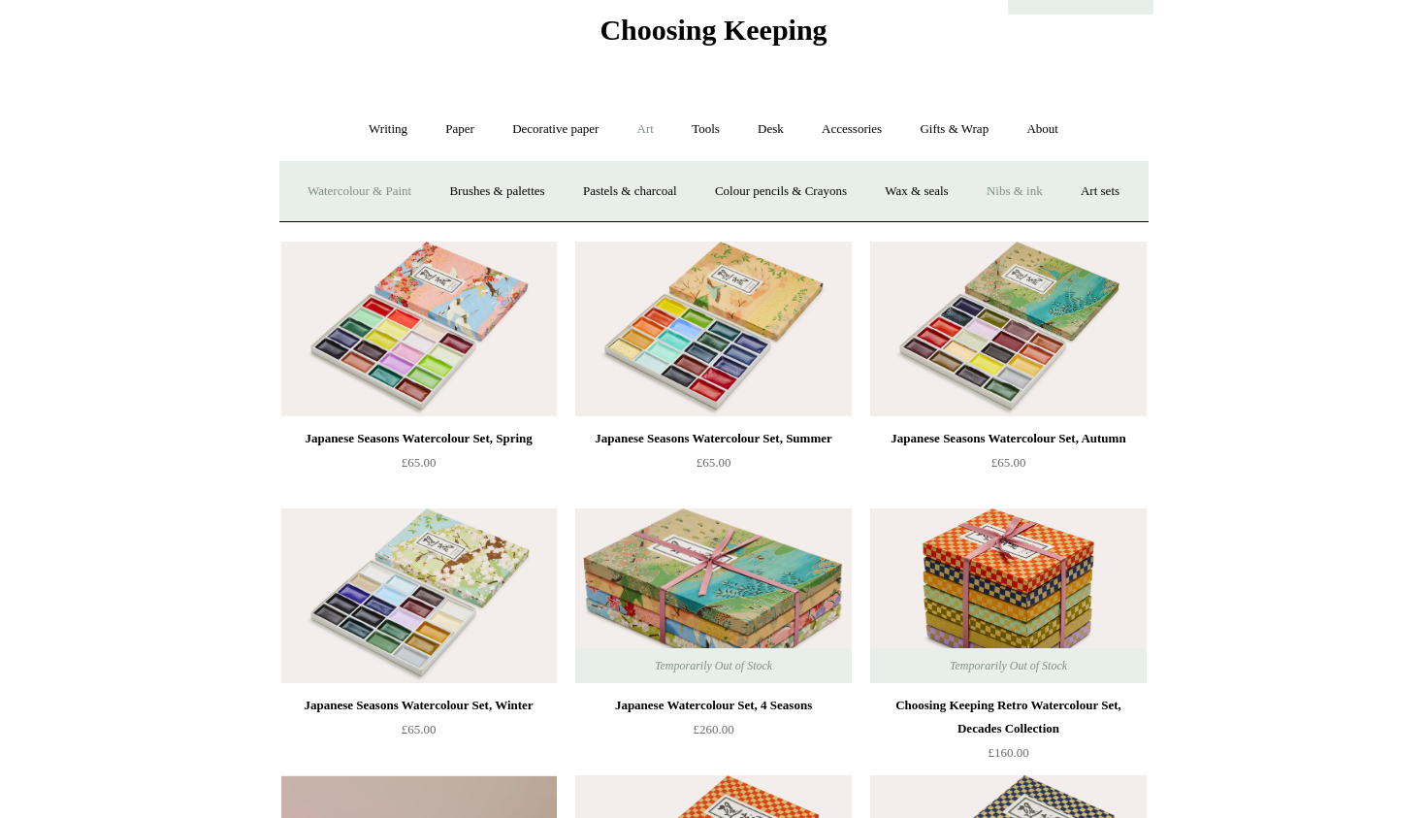
click at [1061, 195] on link "Nibs & ink" at bounding box center [1014, 191] width 91 height 51
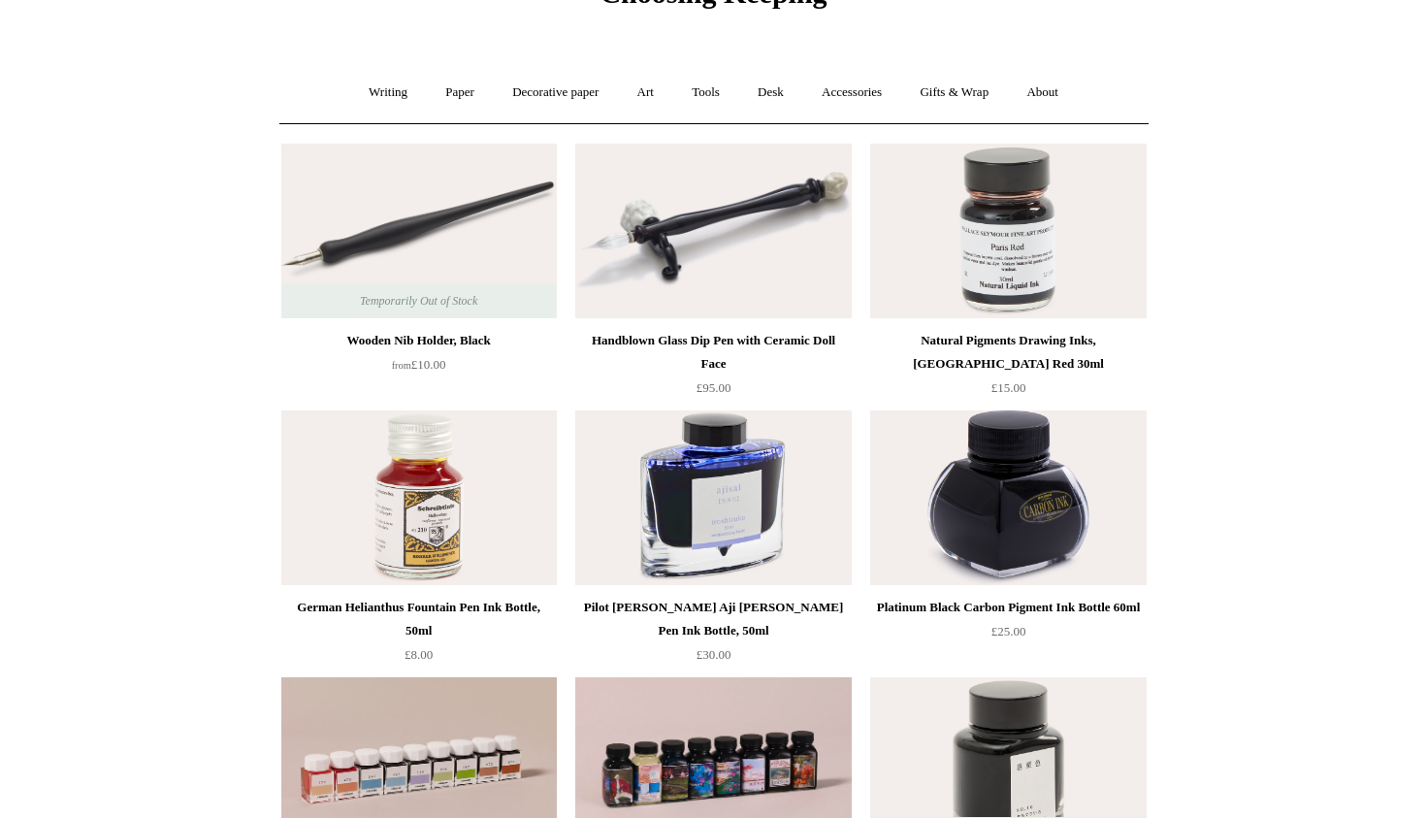
scroll to position [114, 0]
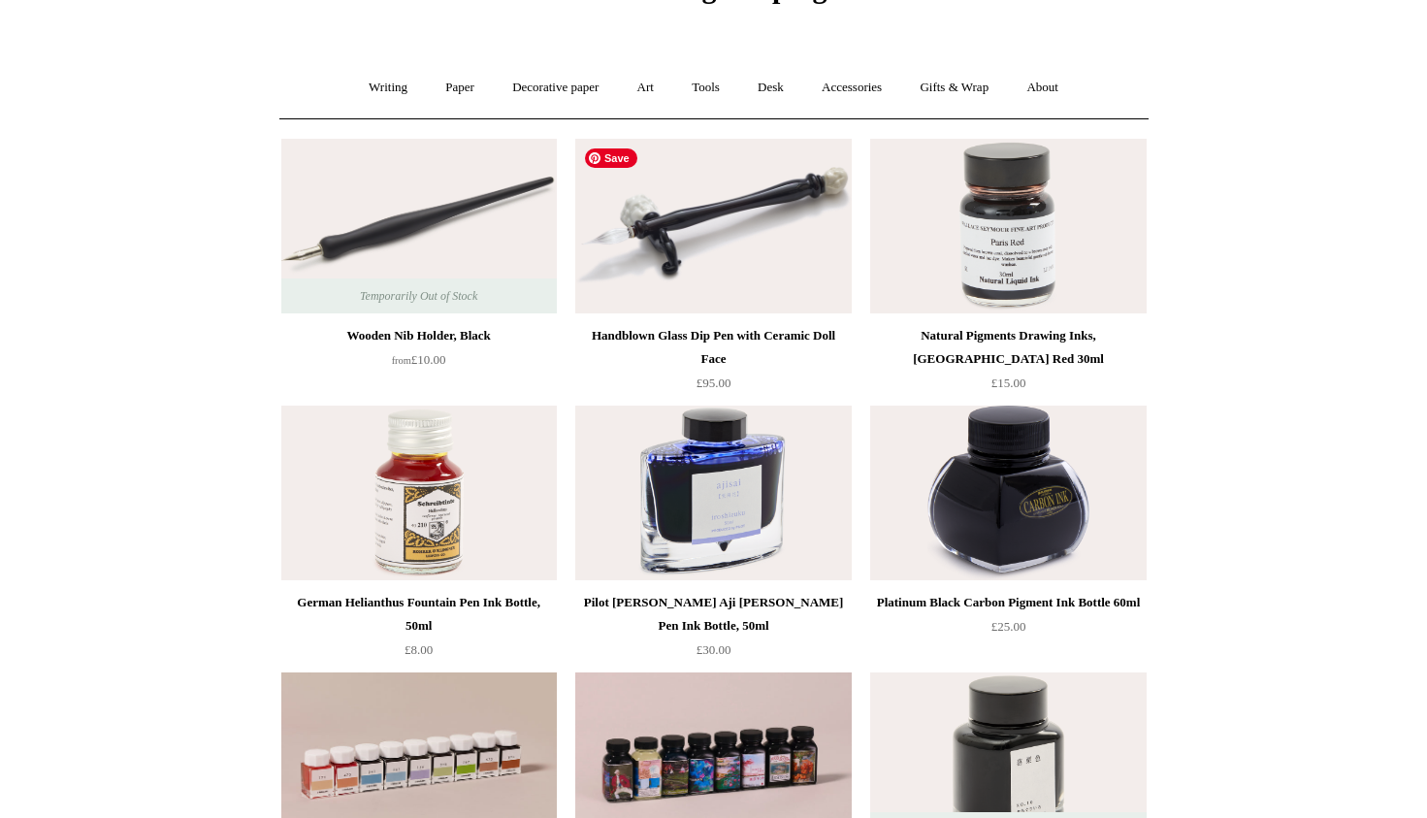
click at [821, 260] on img at bounding box center [713, 226] width 276 height 175
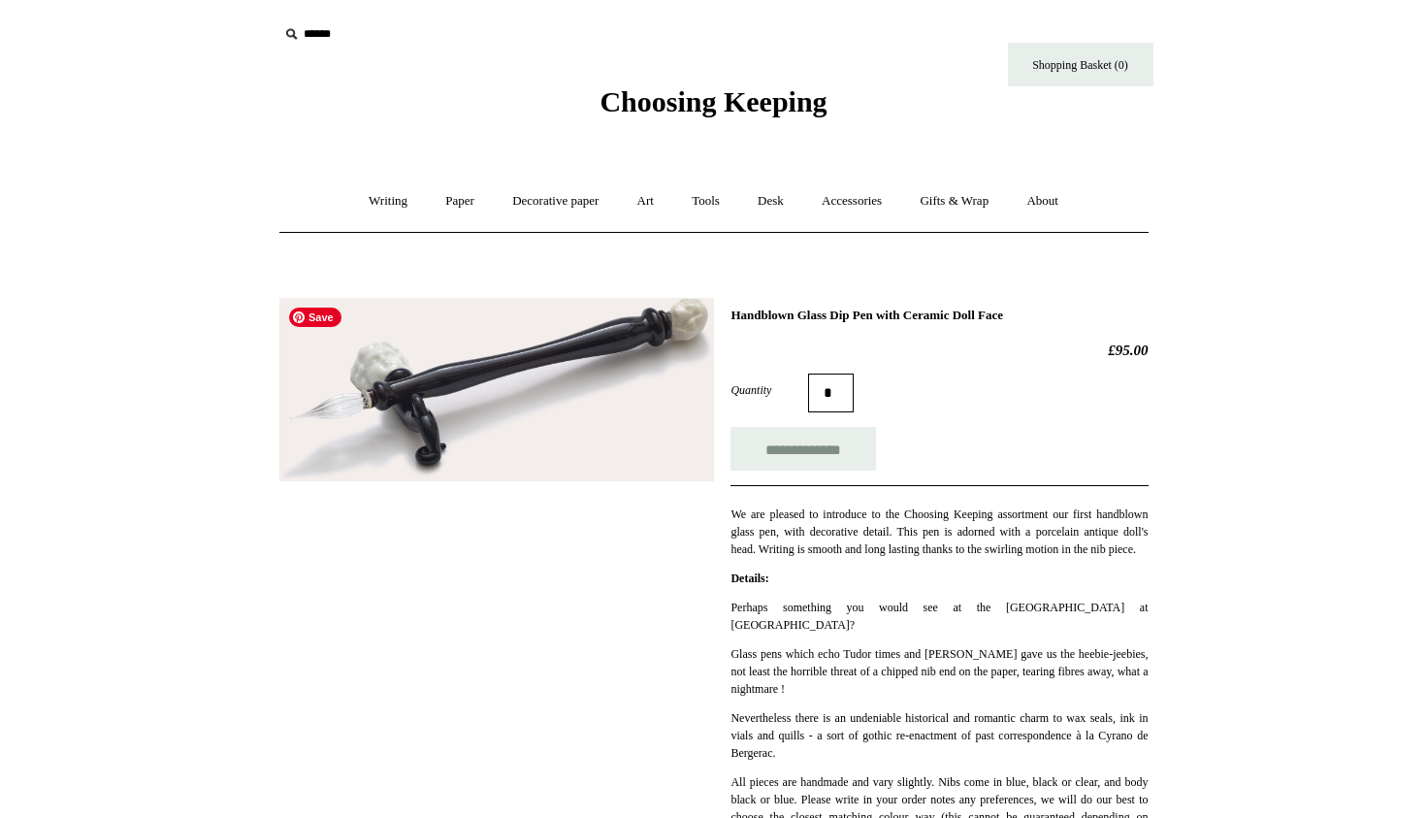
click at [678, 342] on img at bounding box center [496, 390] width 435 height 184
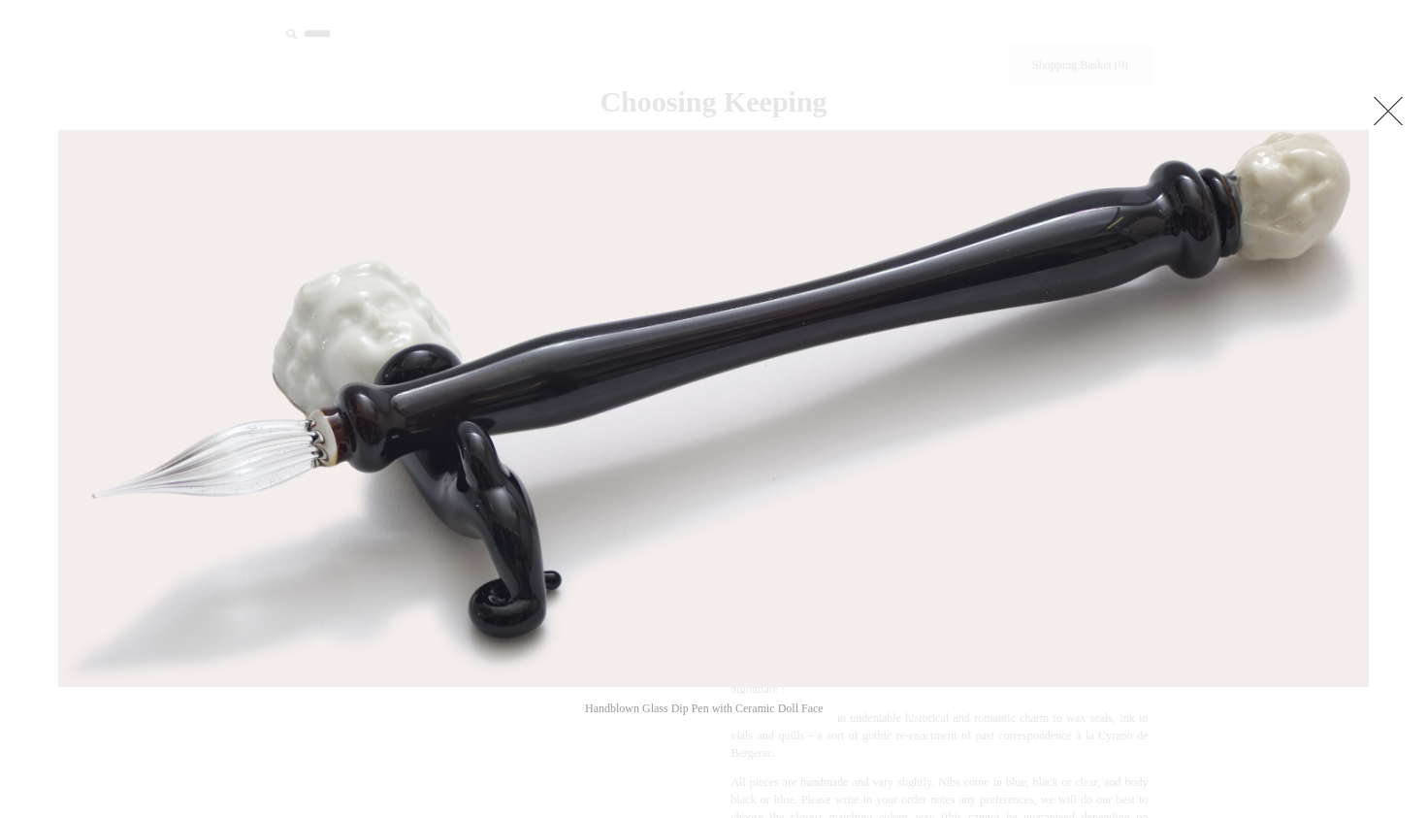
click at [1391, 114] on link at bounding box center [1388, 110] width 39 height 39
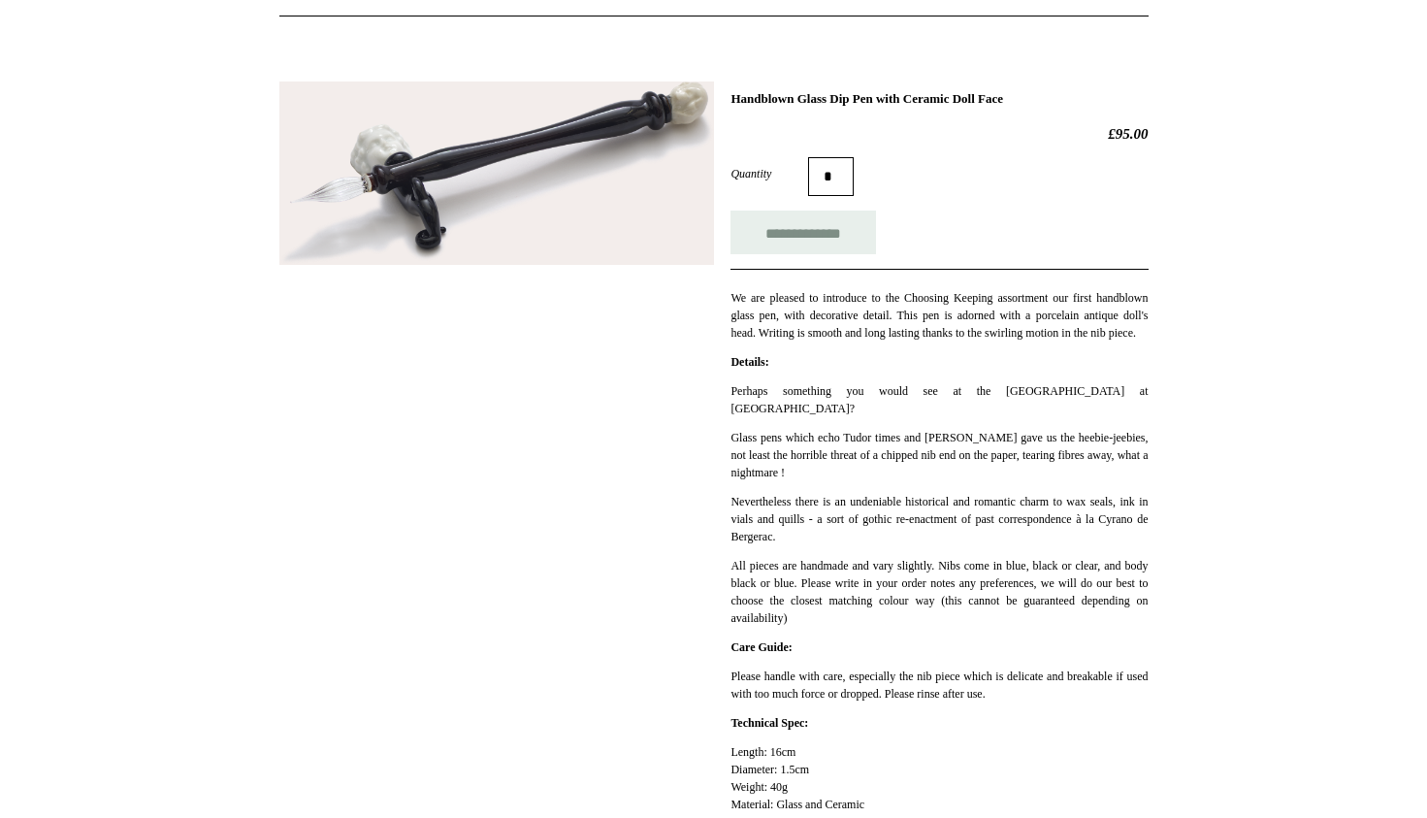
scroll to position [480, 0]
